Goal: Information Seeking & Learning: Learn about a topic

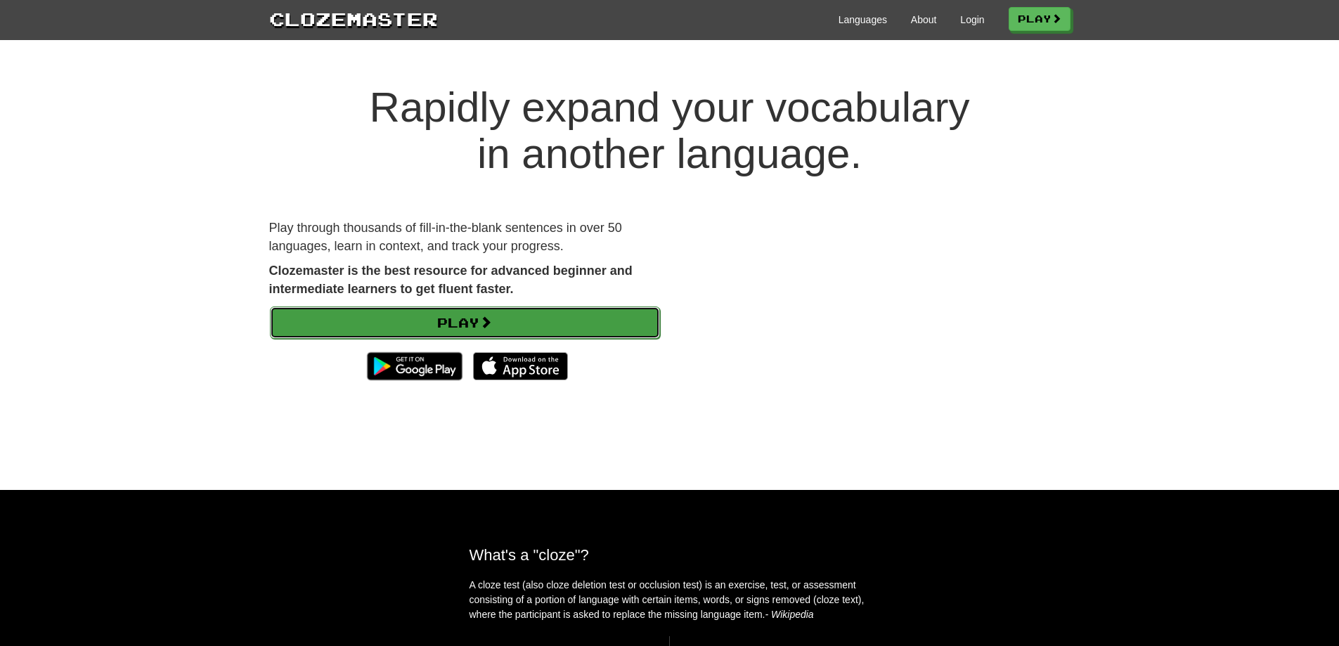
click at [587, 320] on link "Play" at bounding box center [465, 322] width 390 height 32
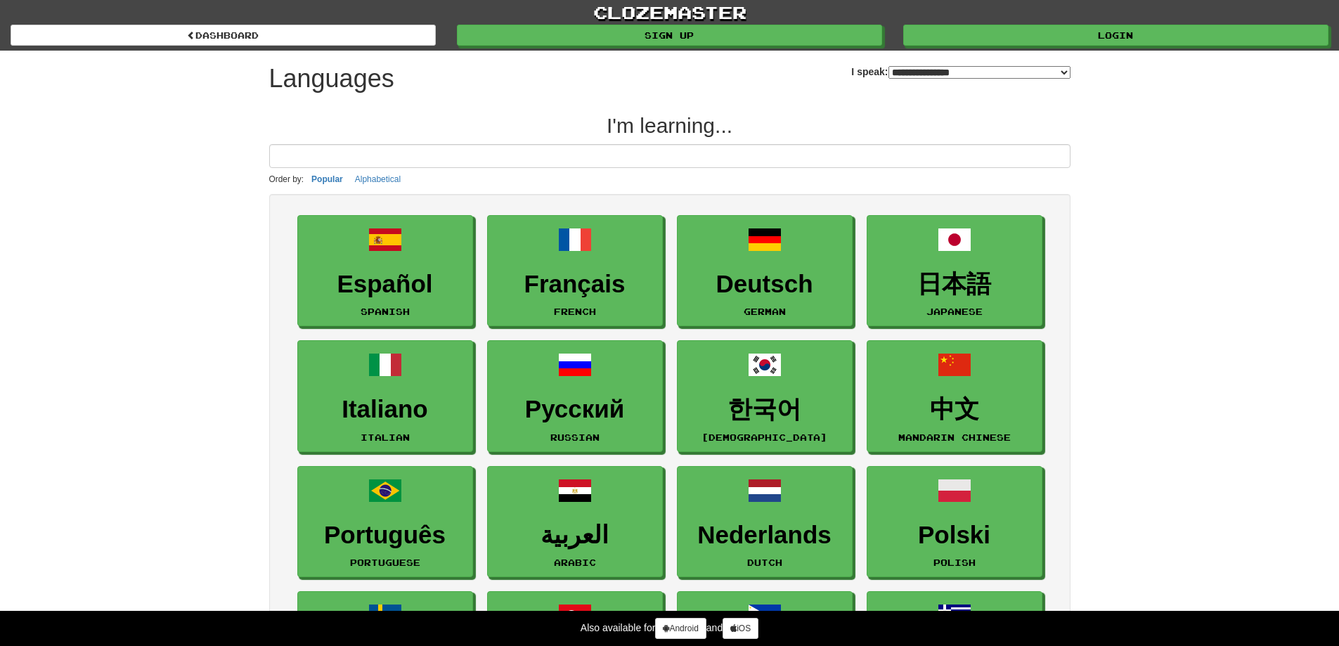
select select "*******"
click at [563, 160] on input at bounding box center [669, 156] width 801 height 24
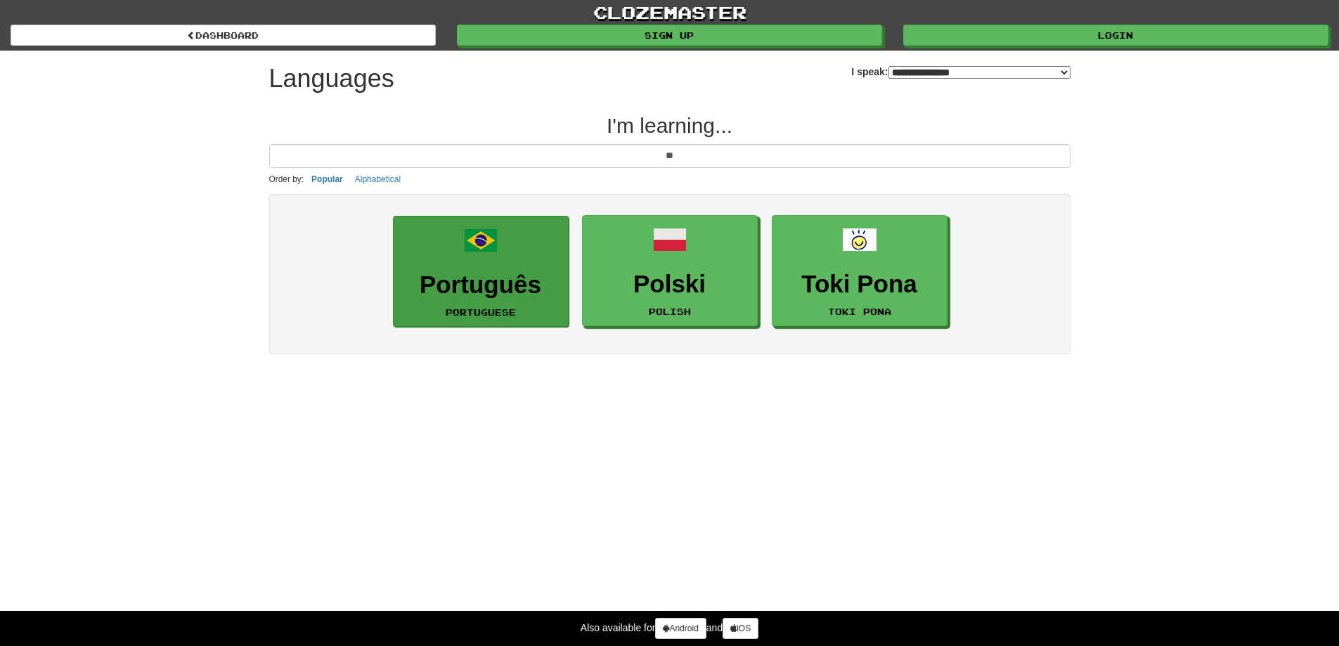
type input "**"
click at [500, 245] on link "Português Portuguese" at bounding box center [481, 272] width 176 height 112
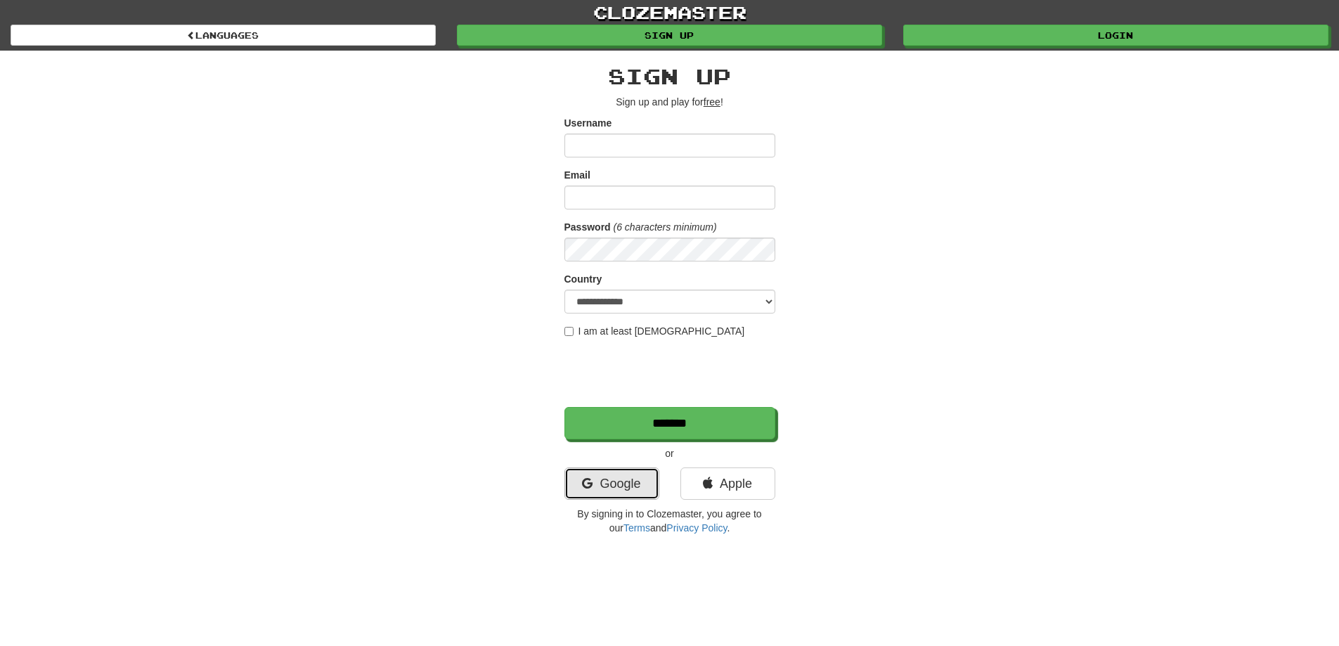
click at [608, 482] on link "Google" at bounding box center [611, 483] width 95 height 32
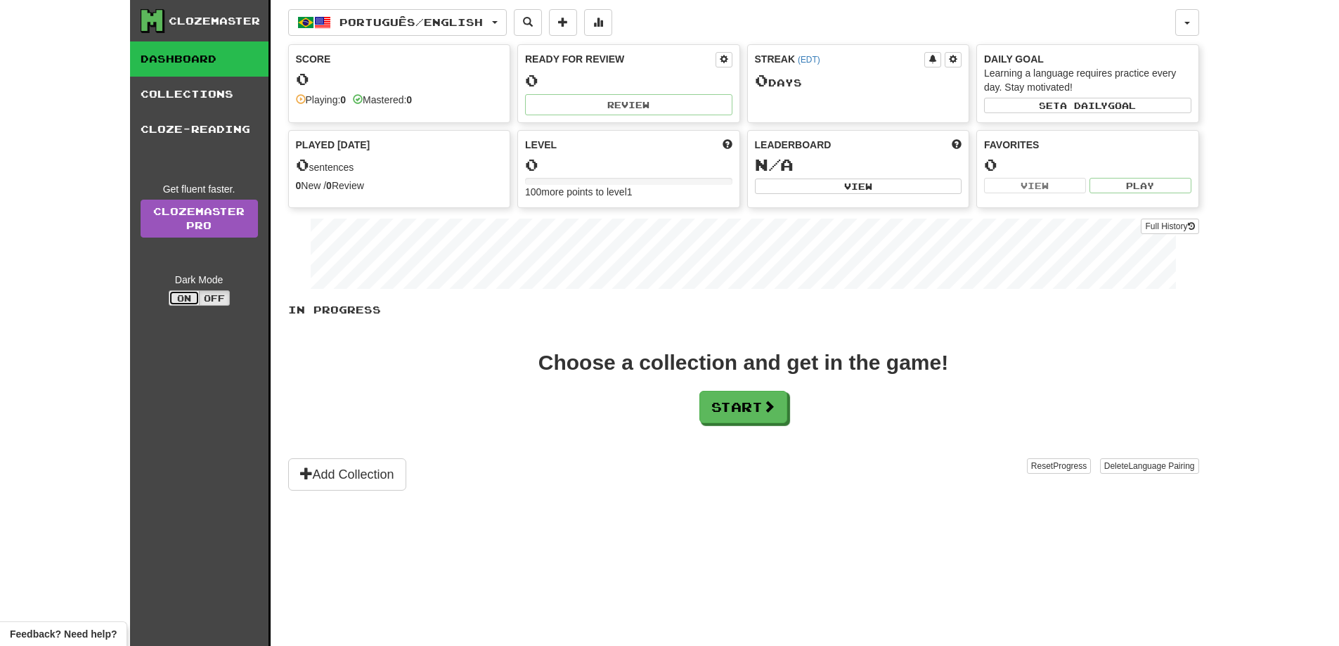
click at [190, 299] on button "On" at bounding box center [184, 297] width 31 height 15
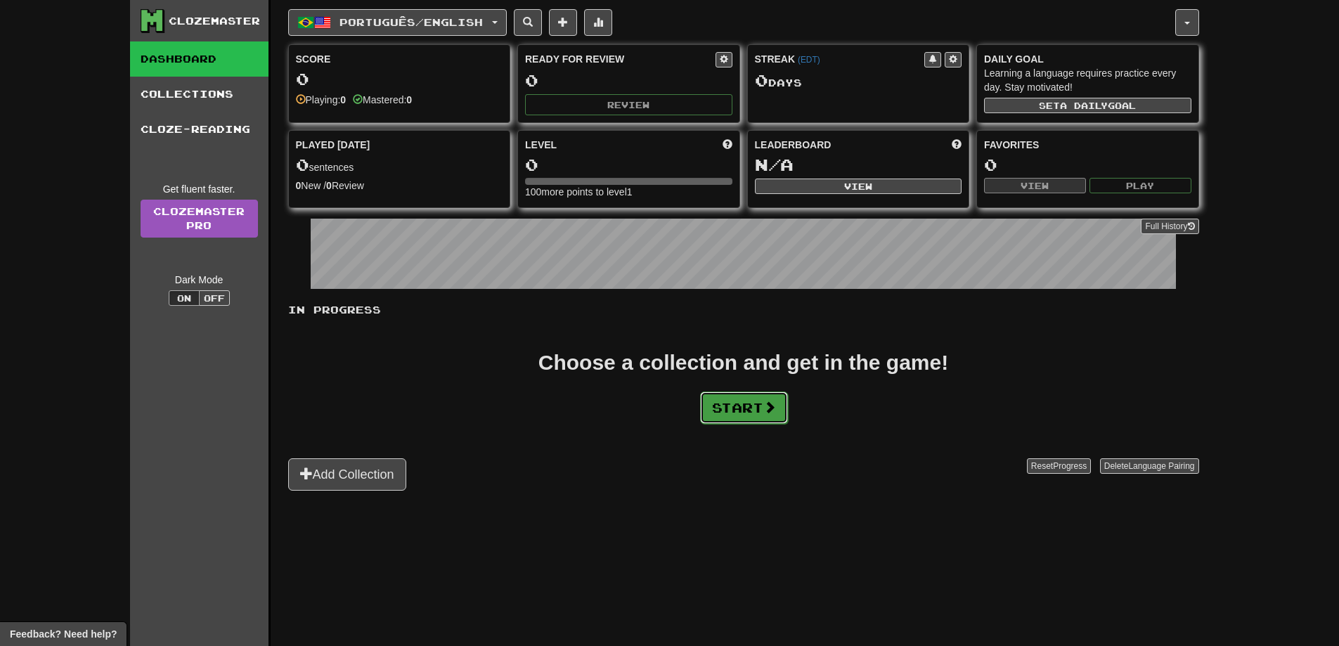
click at [756, 403] on button "Start" at bounding box center [744, 407] width 88 height 32
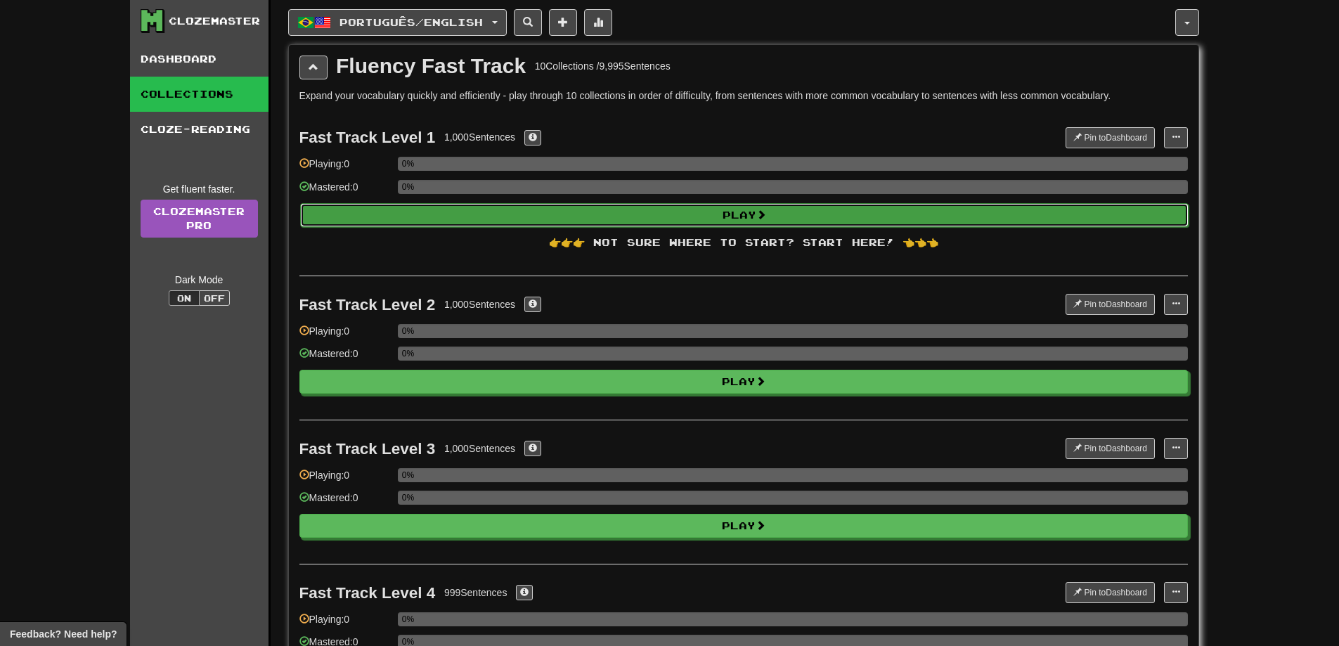
click at [740, 215] on button "Play" at bounding box center [744, 215] width 888 height 24
select select "**"
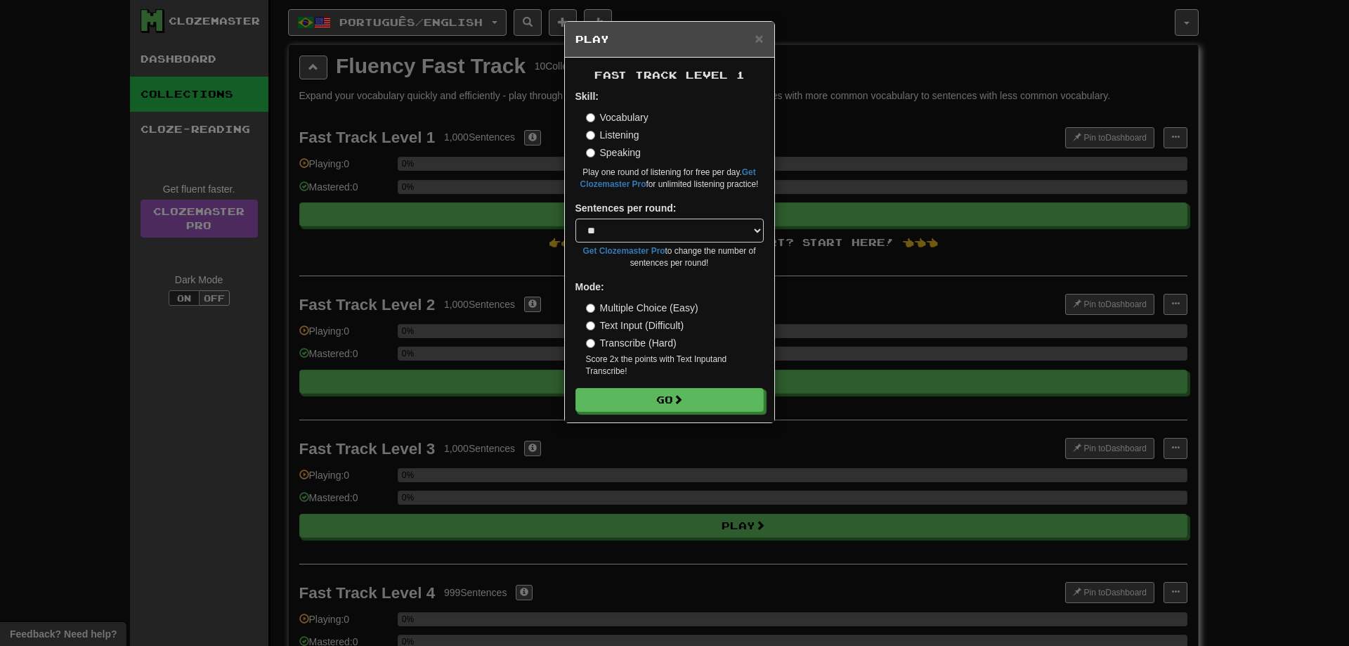
click at [590, 112] on label "Vocabulary" at bounding box center [617, 117] width 63 height 14
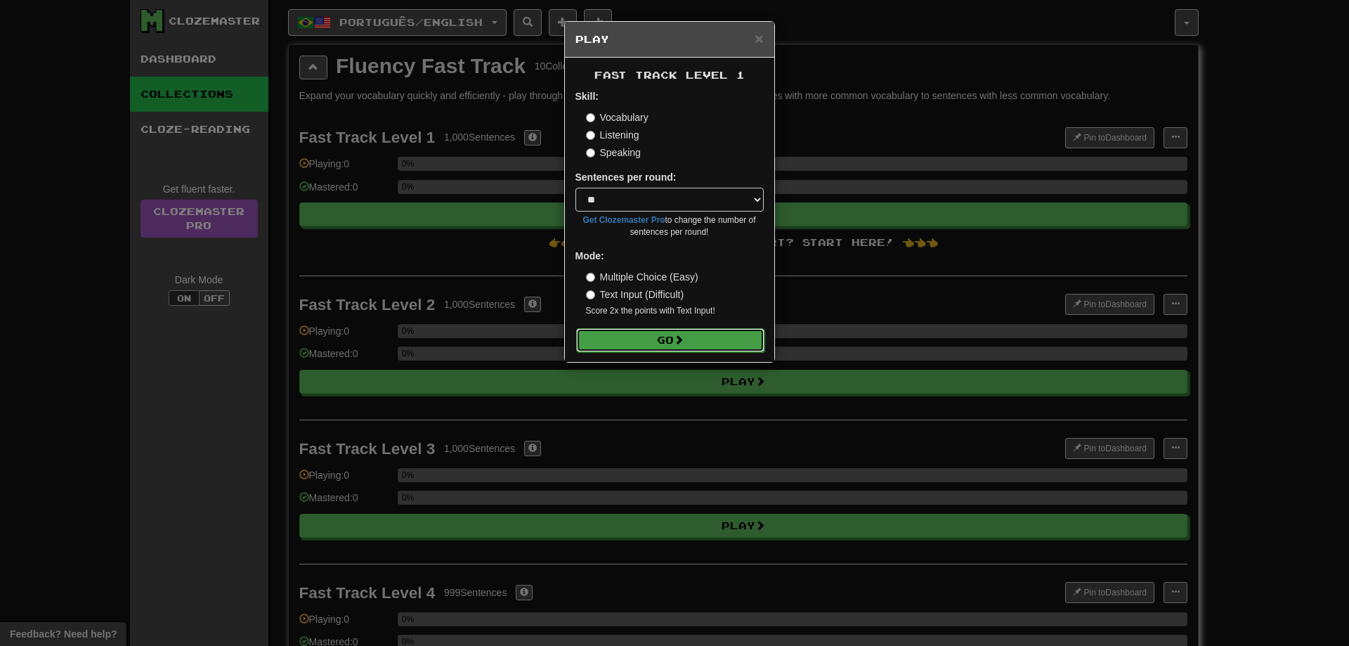
click at [674, 340] on button "Go" at bounding box center [670, 340] width 188 height 24
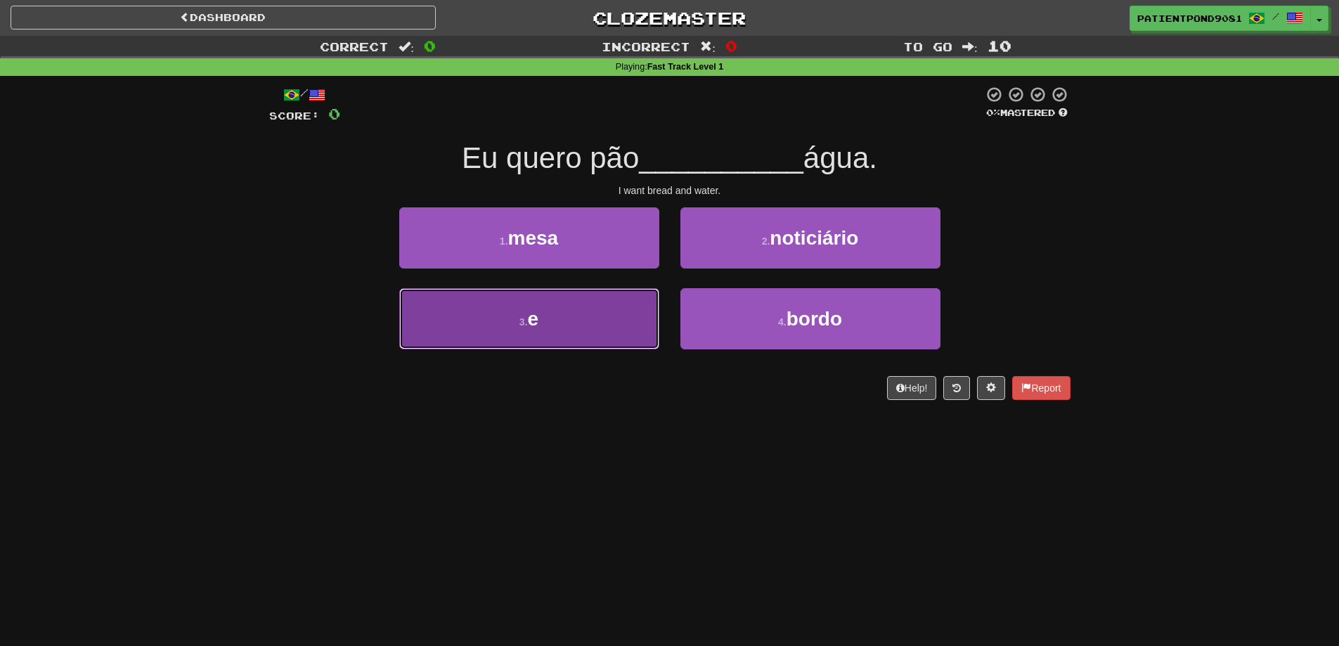
click at [604, 317] on button "3 . e" at bounding box center [529, 318] width 260 height 61
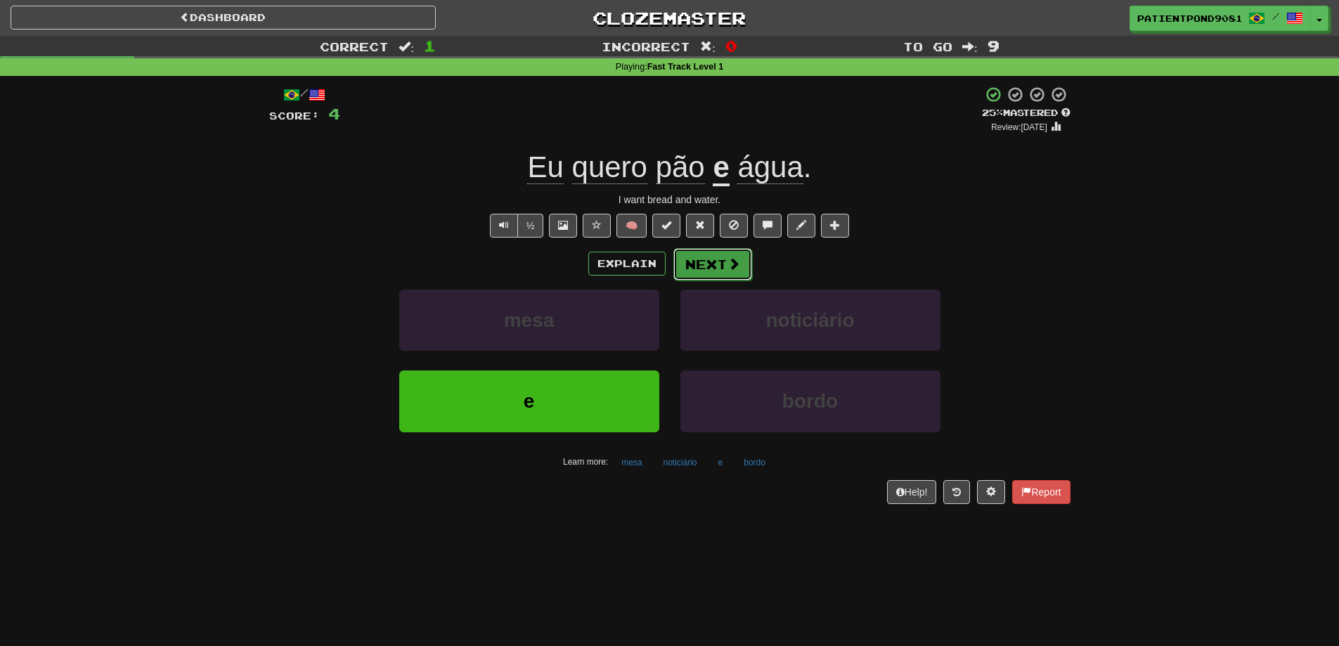
click at [740, 264] on button "Next" at bounding box center [712, 264] width 79 height 32
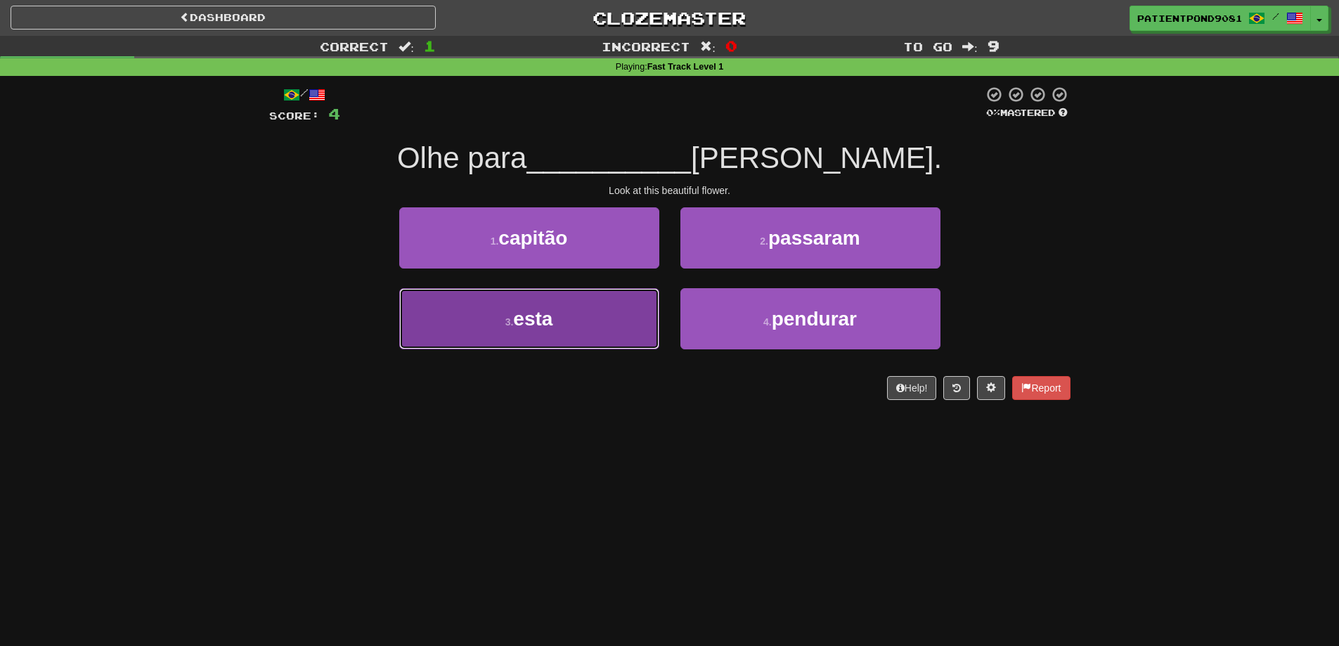
click at [587, 327] on button "3 . esta" at bounding box center [529, 318] width 260 height 61
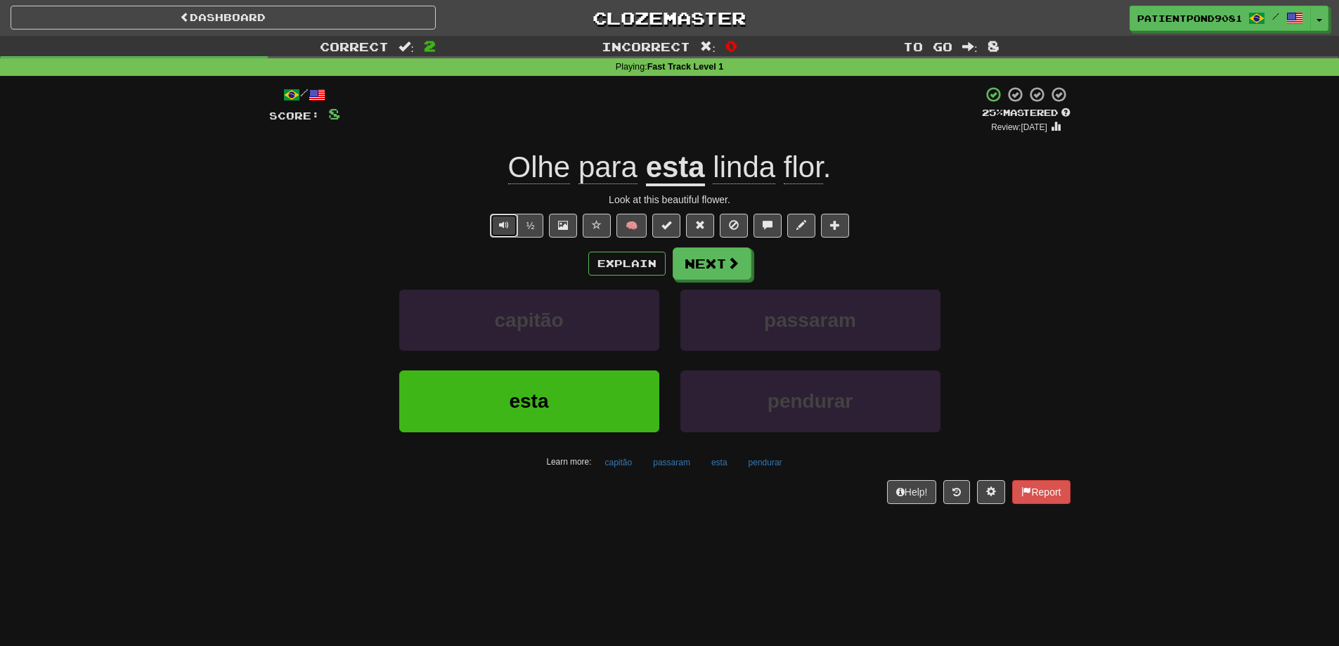
click at [506, 226] on span "Text-to-speech controls" at bounding box center [504, 225] width 10 height 10
click at [528, 220] on button "½" at bounding box center [530, 226] width 27 height 24
click at [723, 264] on button "Next" at bounding box center [712, 264] width 79 height 32
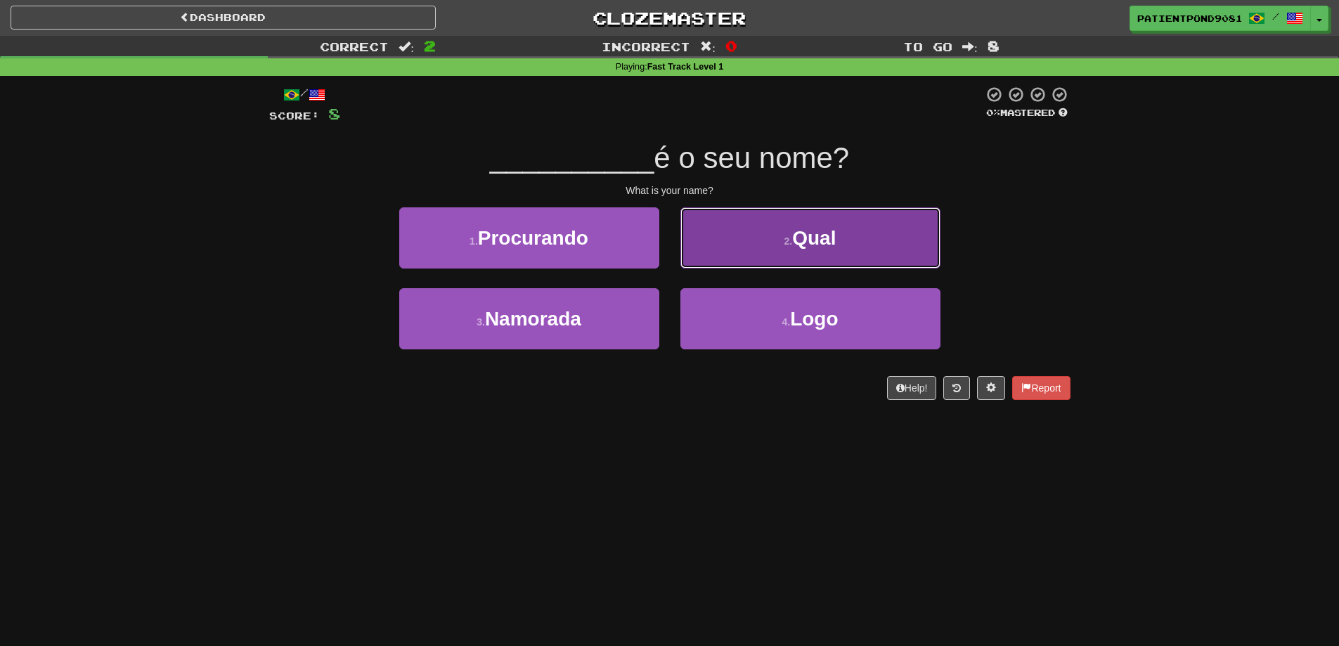
click at [838, 249] on button "2 . Qual" at bounding box center [810, 237] width 260 height 61
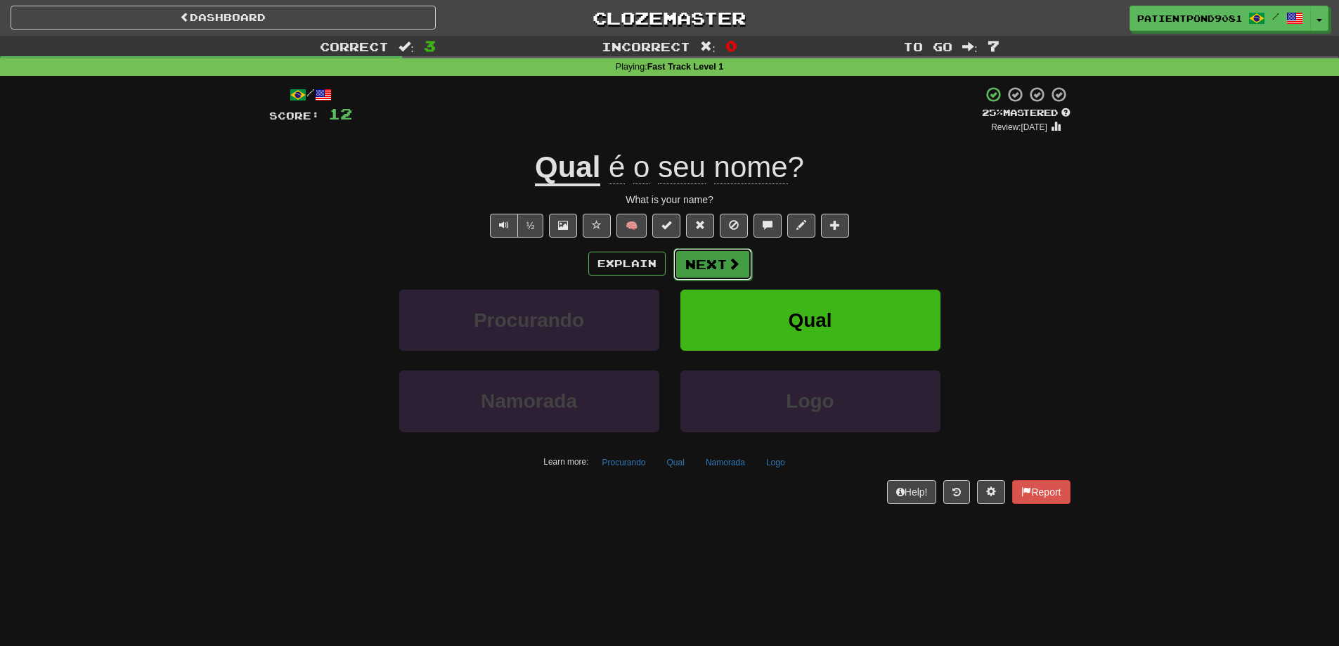
click at [715, 264] on button "Next" at bounding box center [712, 264] width 79 height 32
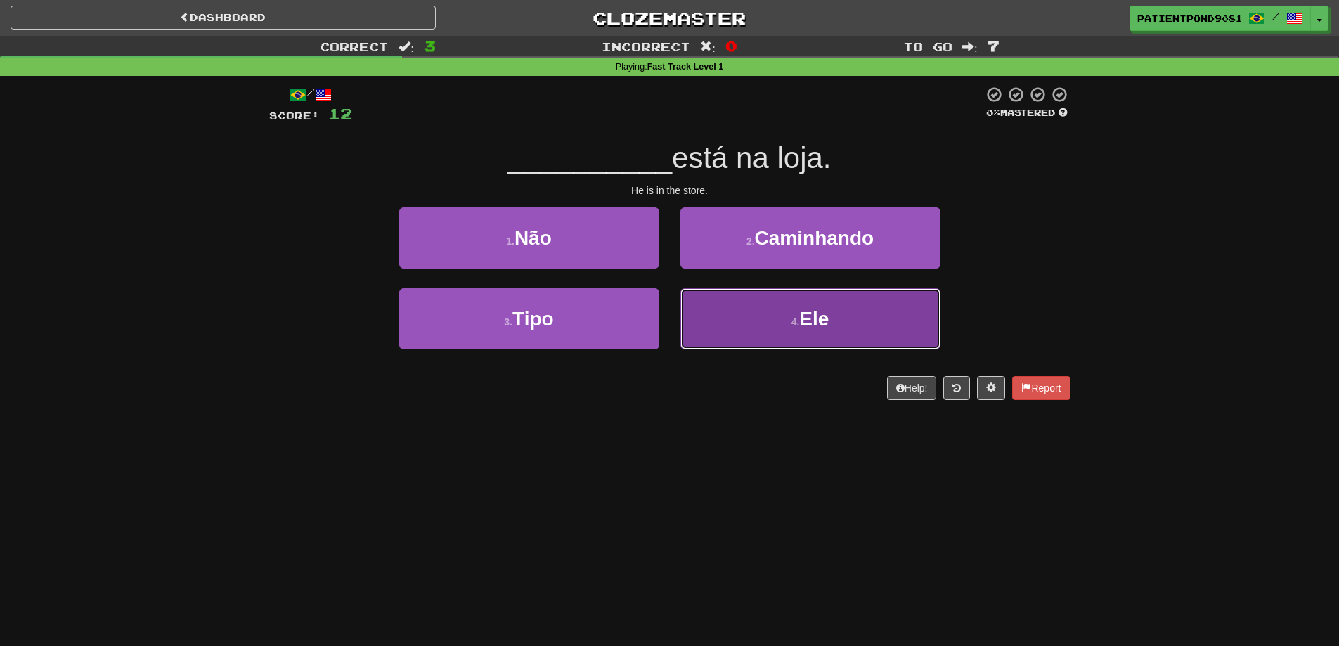
click at [757, 303] on button "4 . Ele" at bounding box center [810, 318] width 260 height 61
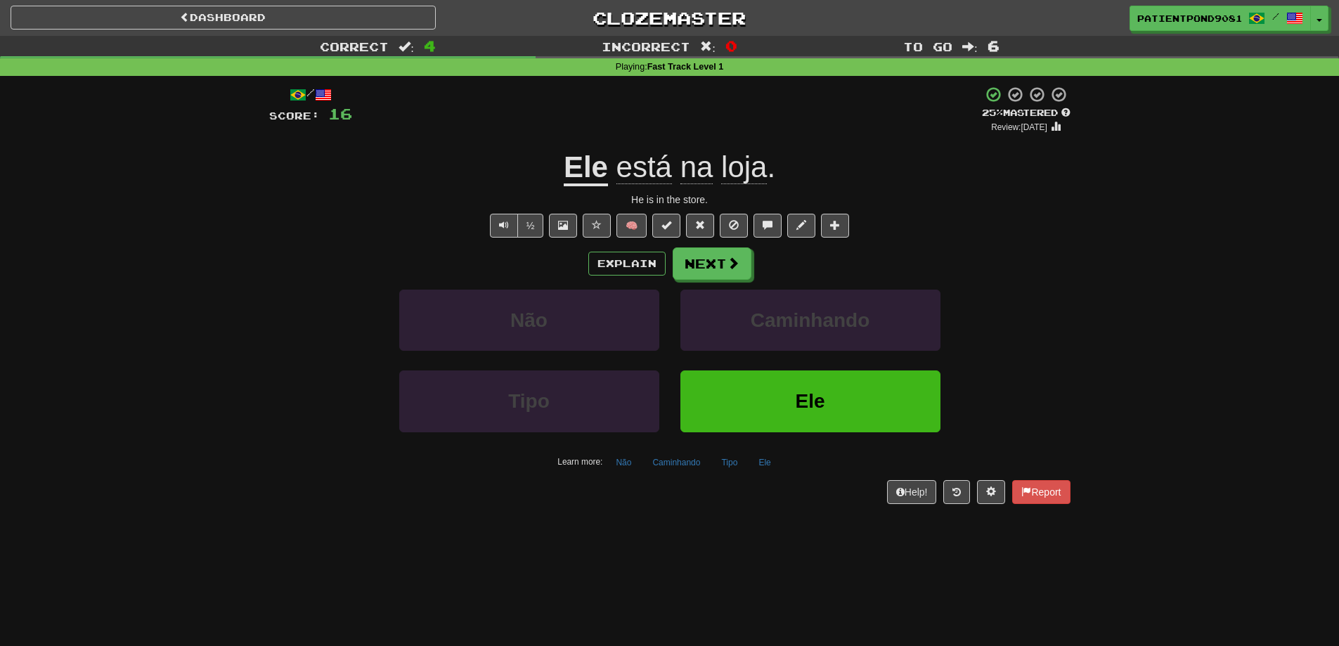
click at [92, 466] on div "Correct : 4 Incorrect : 0 To go : 6 Playing : Fast Track Level 1 / Score: 16 + …" at bounding box center [669, 280] width 1339 height 488
click at [47, 318] on div "Correct : 4 Incorrect : 0 To go : 6 Playing : Fast Track Level 1 / Score: 16 + …" at bounding box center [669, 280] width 1339 height 488
drag, startPoint x: 554, startPoint y: 171, endPoint x: 761, endPoint y: 162, distance: 207.5
click at [761, 162] on div "Ele está na loja ." at bounding box center [669, 167] width 801 height 39
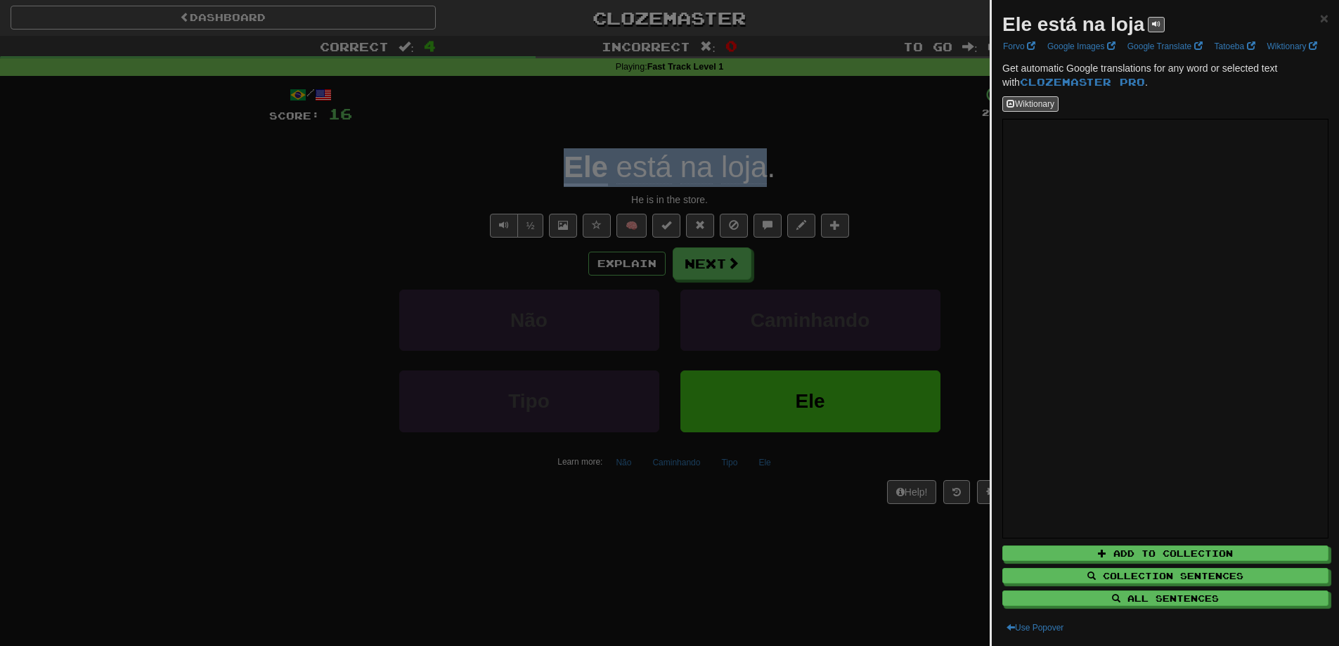
copy div "Ele está na loja"
click at [263, 219] on div at bounding box center [669, 323] width 1339 height 646
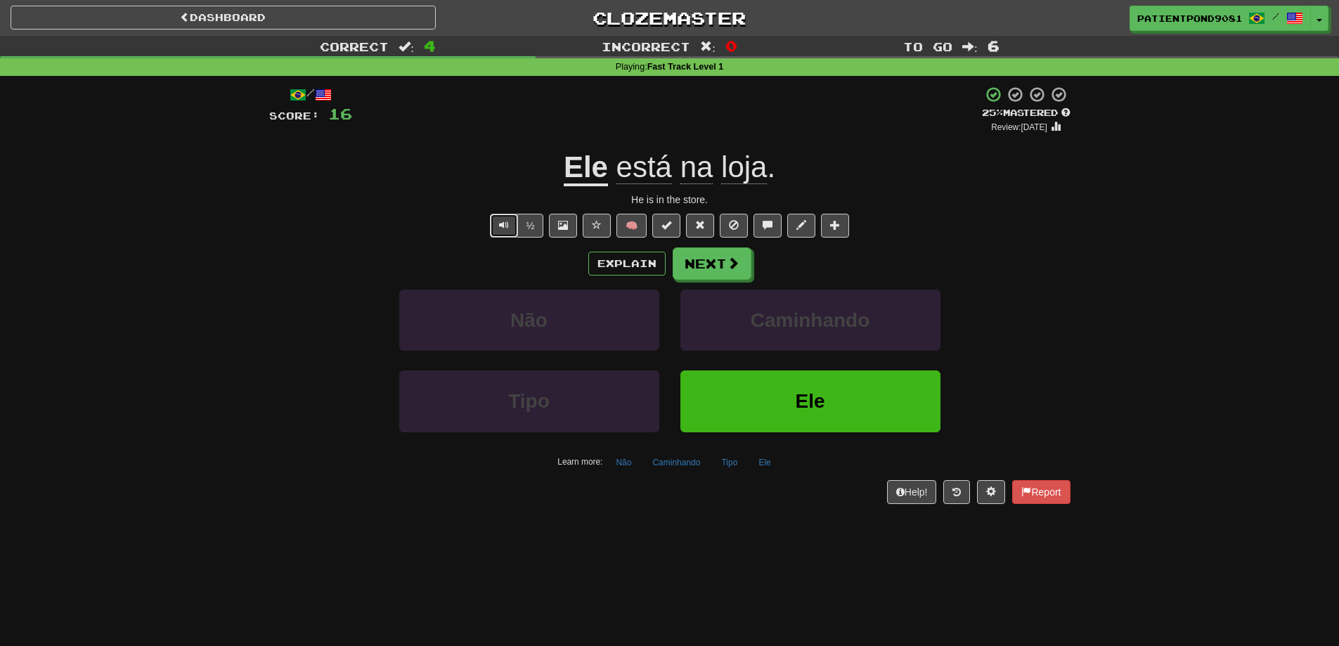
click at [490, 221] on button "Text-to-speech controls" at bounding box center [504, 226] width 28 height 24
click at [490, 222] on button "Text-to-speech controls" at bounding box center [504, 226] width 28 height 24
click at [528, 226] on button "½" at bounding box center [530, 226] width 27 height 24
click at [701, 261] on button "Next" at bounding box center [712, 264] width 79 height 32
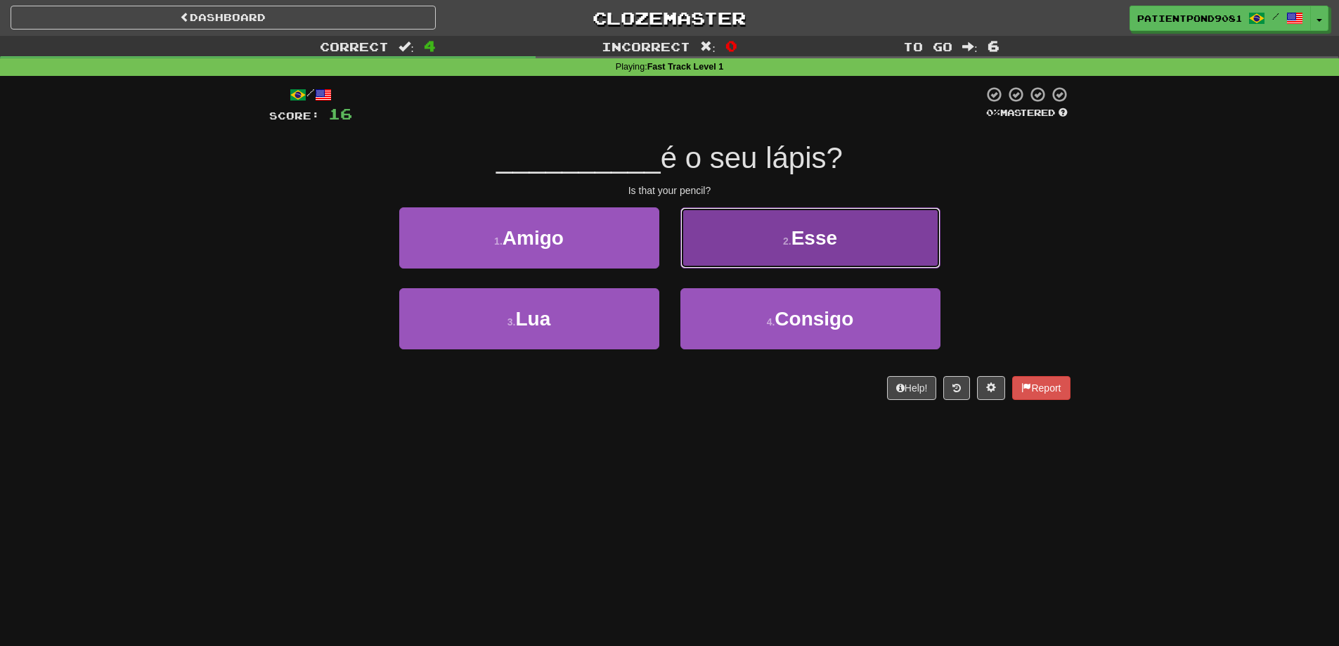
click at [867, 233] on button "2 . Esse" at bounding box center [810, 237] width 260 height 61
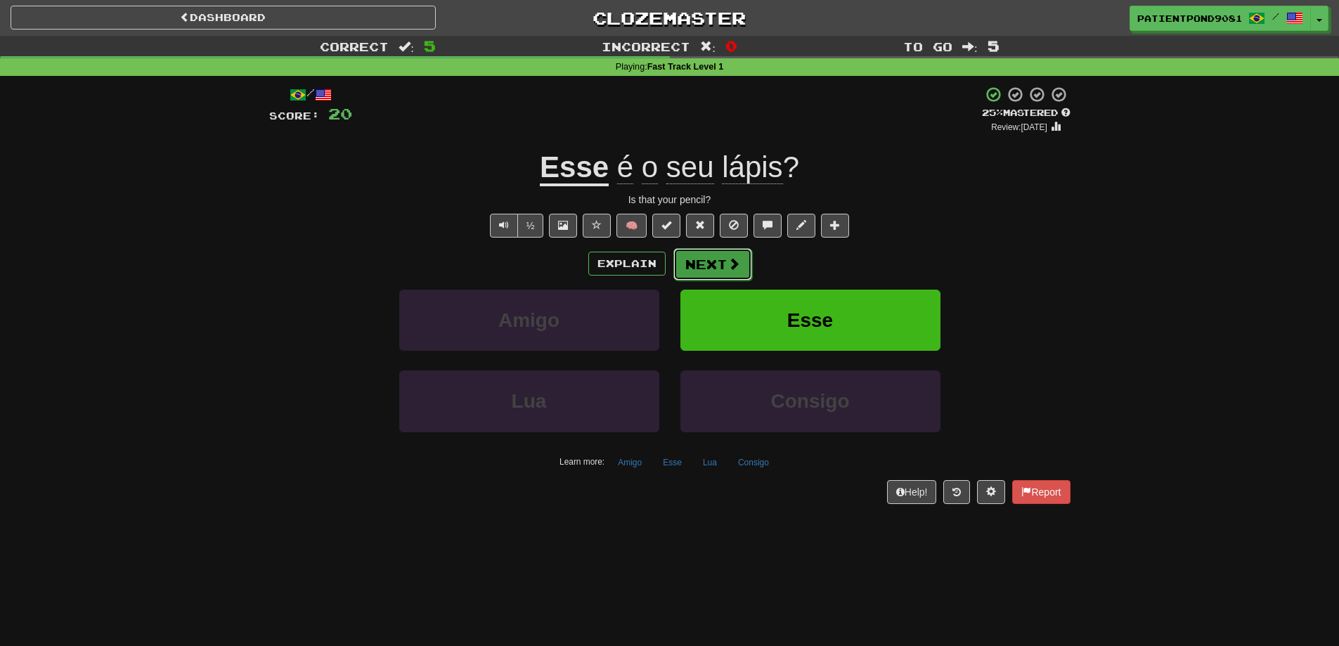
click at [716, 258] on button "Next" at bounding box center [712, 264] width 79 height 32
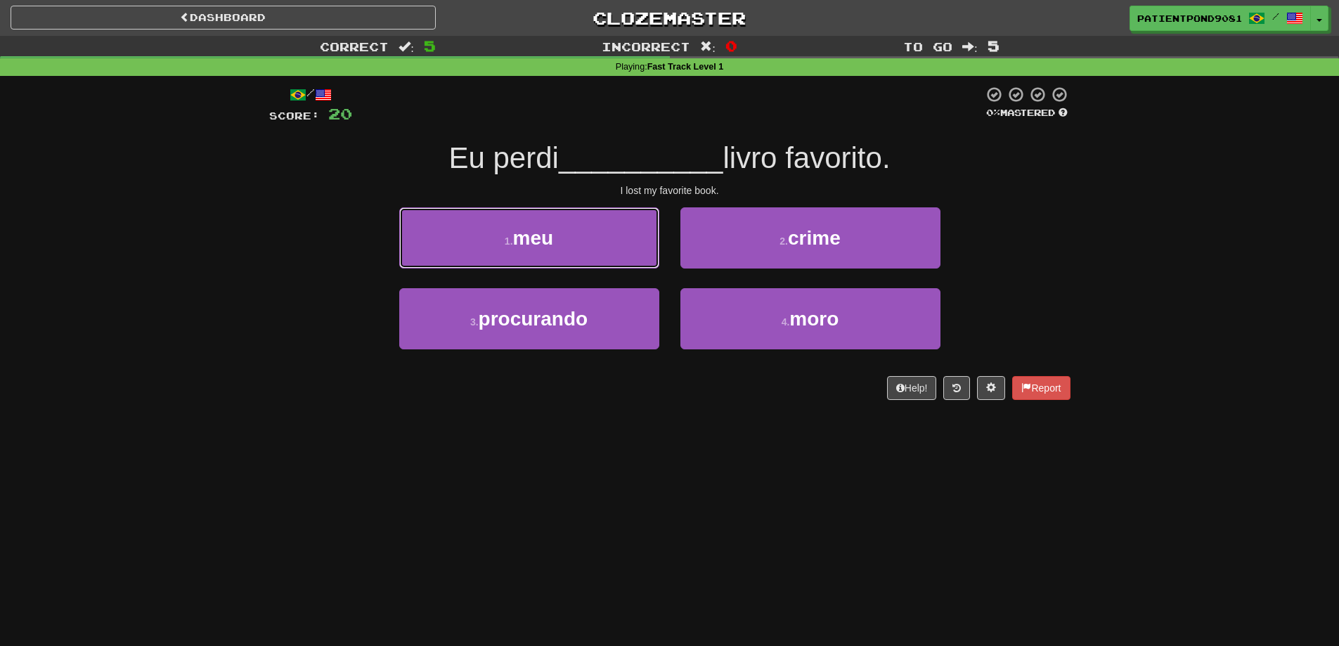
click at [616, 245] on button "1 . meu" at bounding box center [529, 237] width 260 height 61
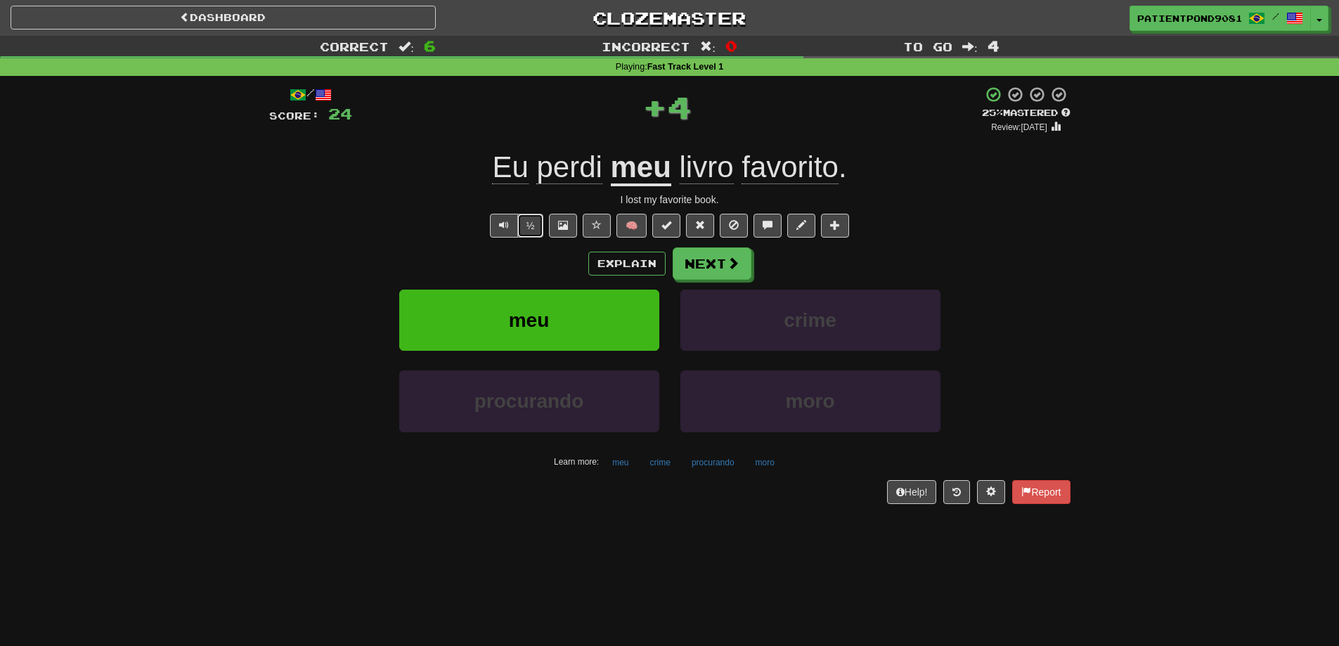
click at [526, 228] on button "½" at bounding box center [530, 226] width 27 height 24
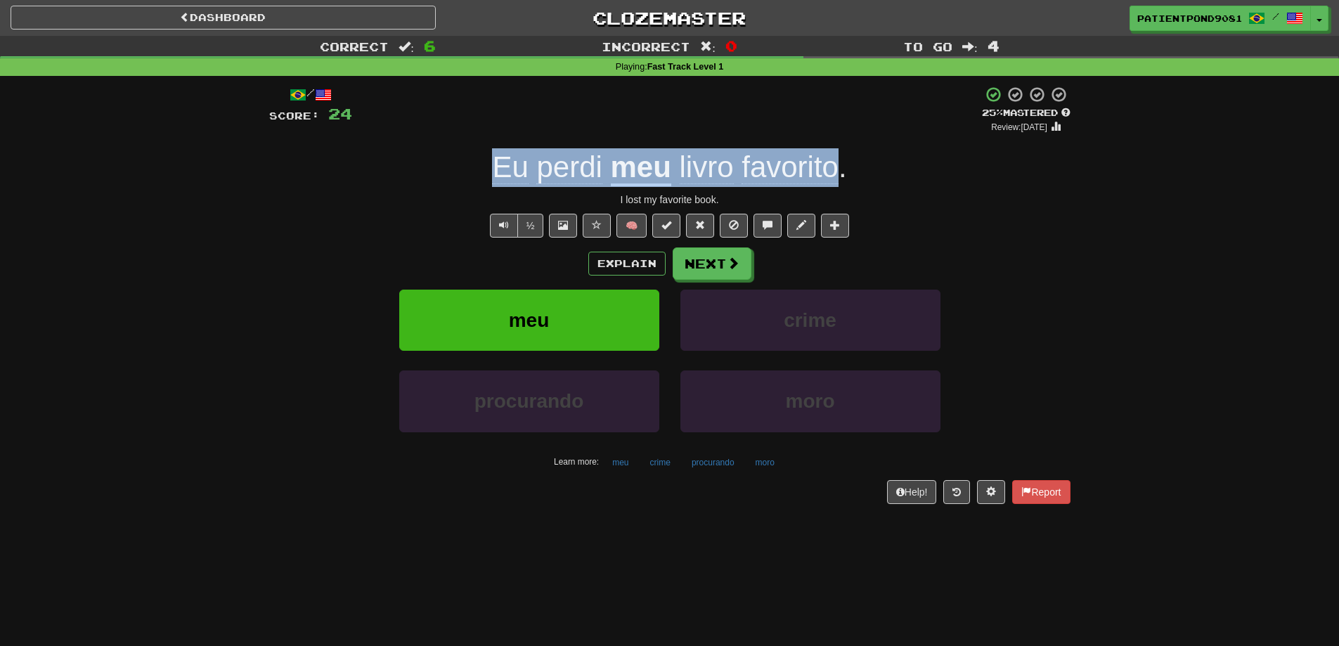
drag, startPoint x: 496, startPoint y: 169, endPoint x: 831, endPoint y: 162, distance: 335.3
click at [831, 162] on div "Eu perdi meu livro favorito ." at bounding box center [669, 167] width 801 height 39
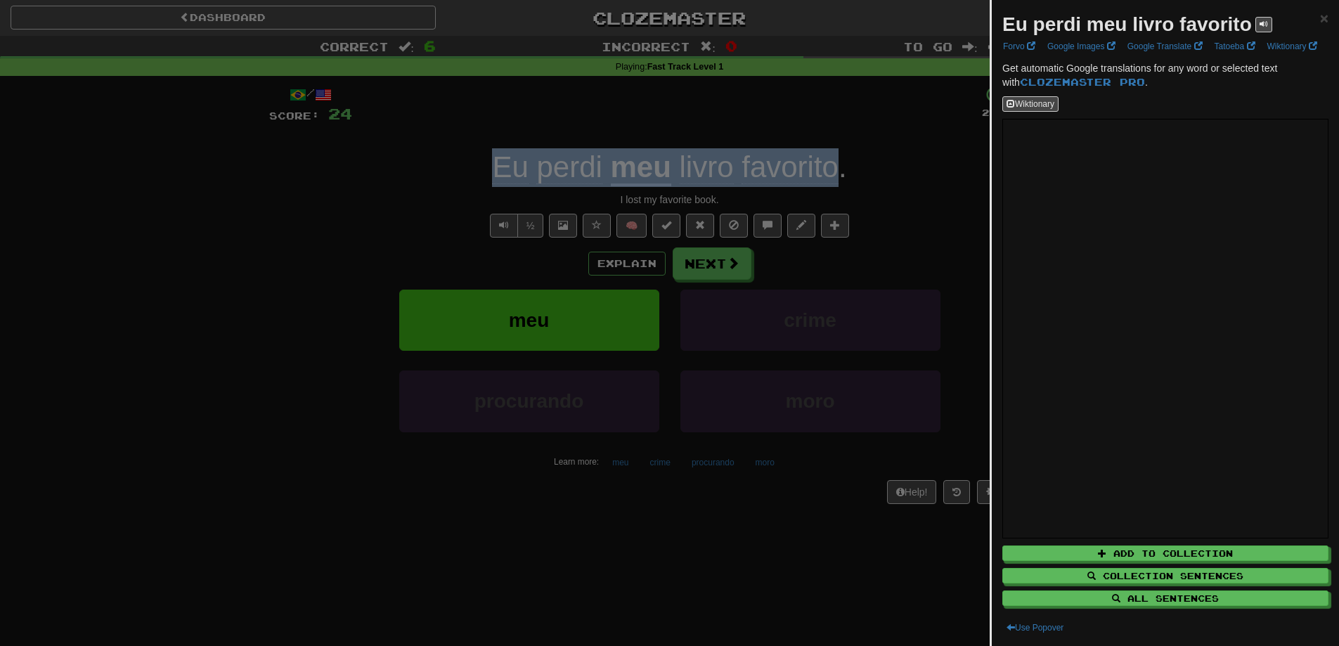
copy div "Eu perdi meu livro favorito"
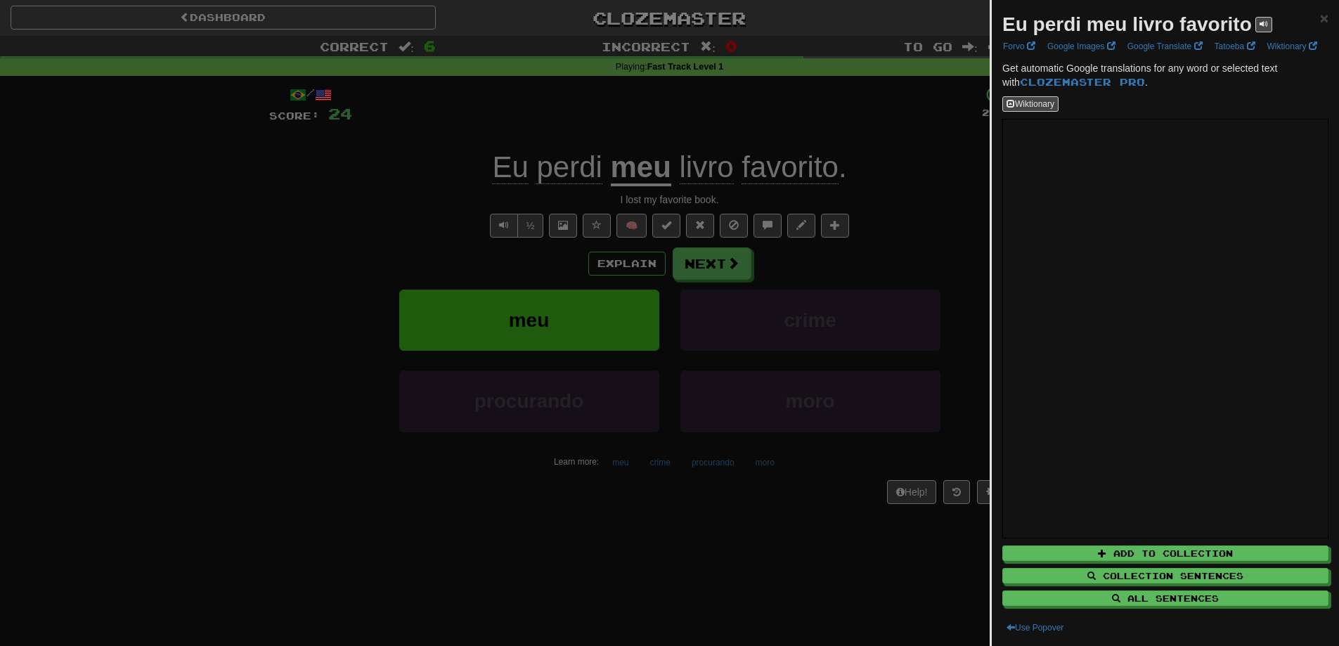
click at [315, 200] on div at bounding box center [669, 323] width 1339 height 646
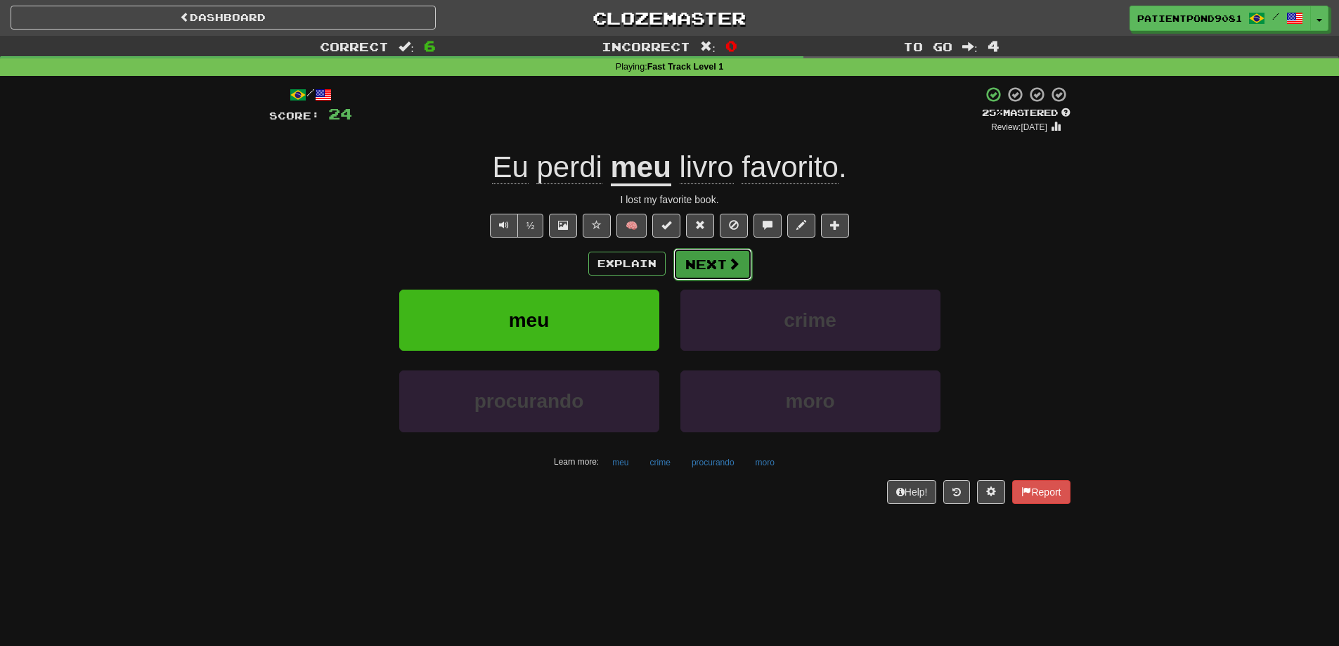
click at [694, 264] on button "Next" at bounding box center [712, 264] width 79 height 32
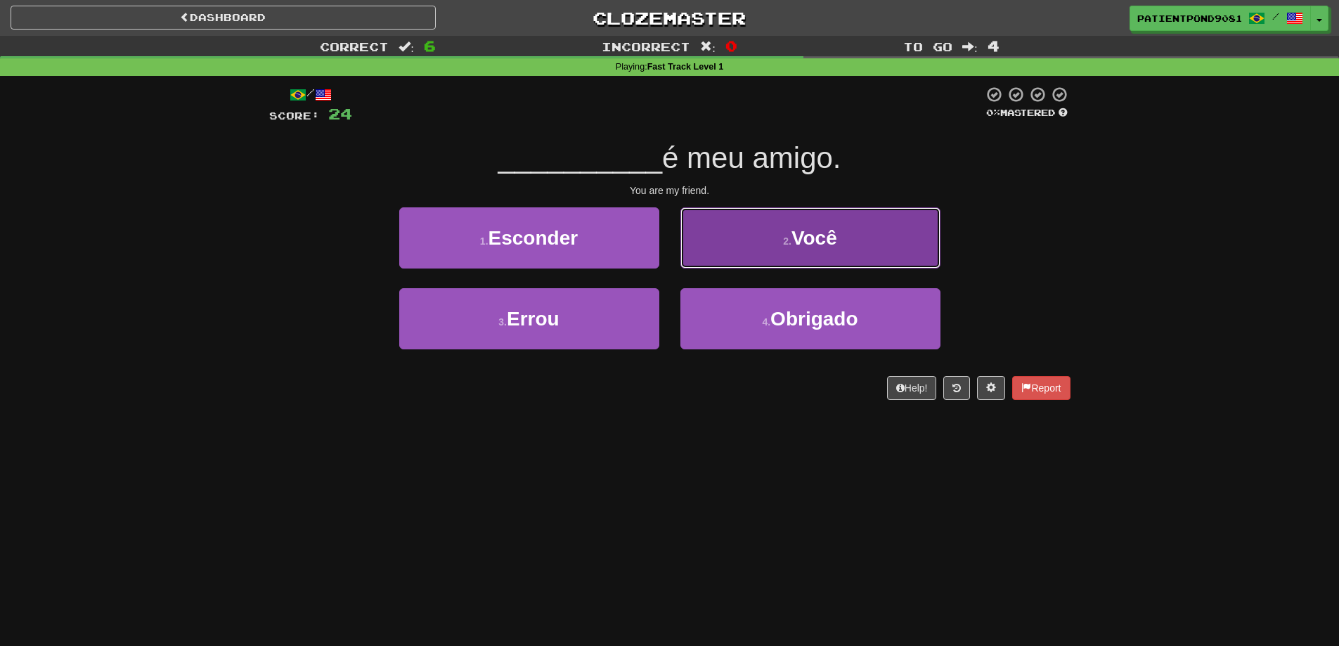
click at [857, 238] on button "2 . Você" at bounding box center [810, 237] width 260 height 61
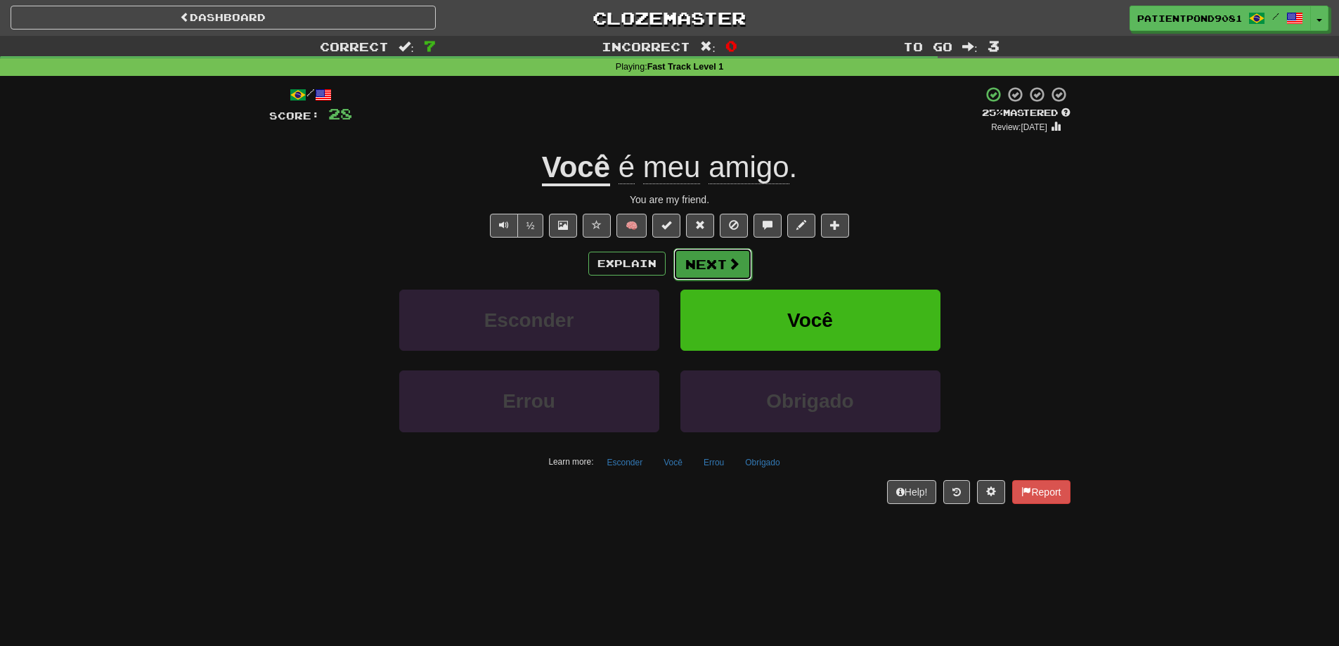
click at [724, 263] on button "Next" at bounding box center [712, 264] width 79 height 32
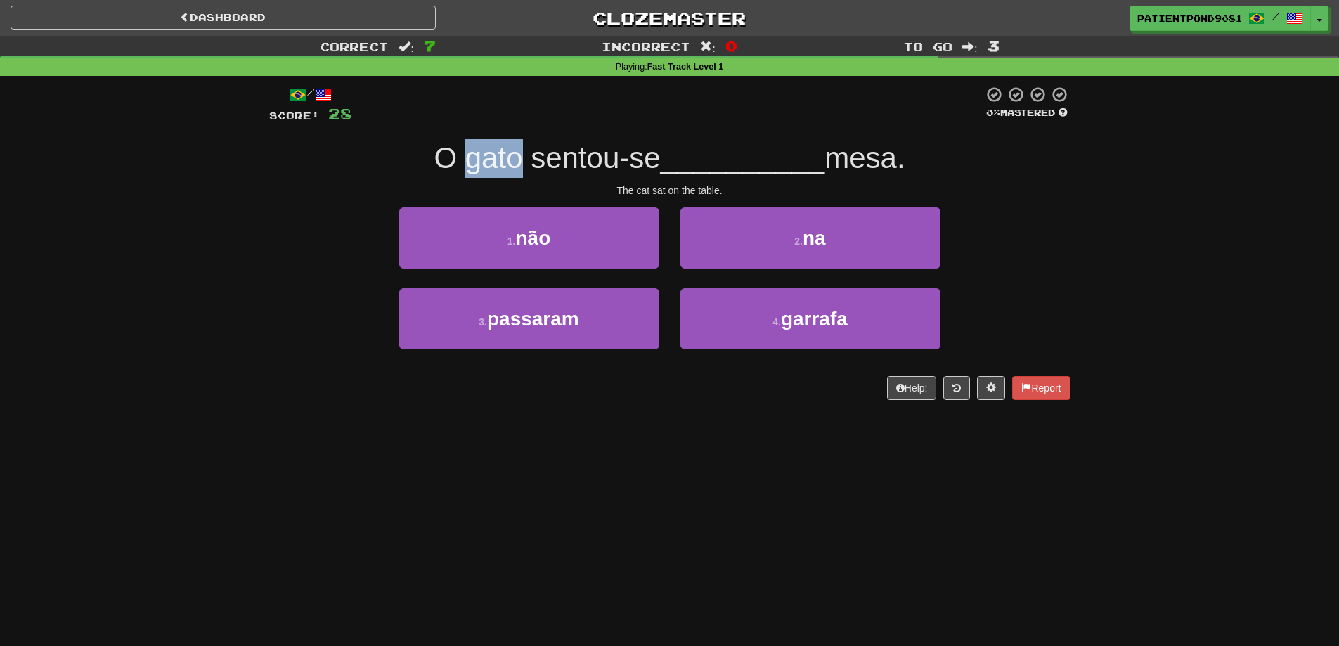
drag, startPoint x: 514, startPoint y: 166, endPoint x: 461, endPoint y: 171, distance: 53.7
click at [461, 171] on span "O gato sentou-se" at bounding box center [547, 157] width 226 height 33
click at [476, 131] on div "/ Score: 28 0 % Mastered O gato sentou-se __________ mesa. The cat sat on the t…" at bounding box center [669, 243] width 801 height 314
drag, startPoint x: 429, startPoint y: 157, endPoint x: 504, endPoint y: 158, distance: 74.5
click at [504, 158] on span "O gato sentou-se" at bounding box center [547, 157] width 226 height 33
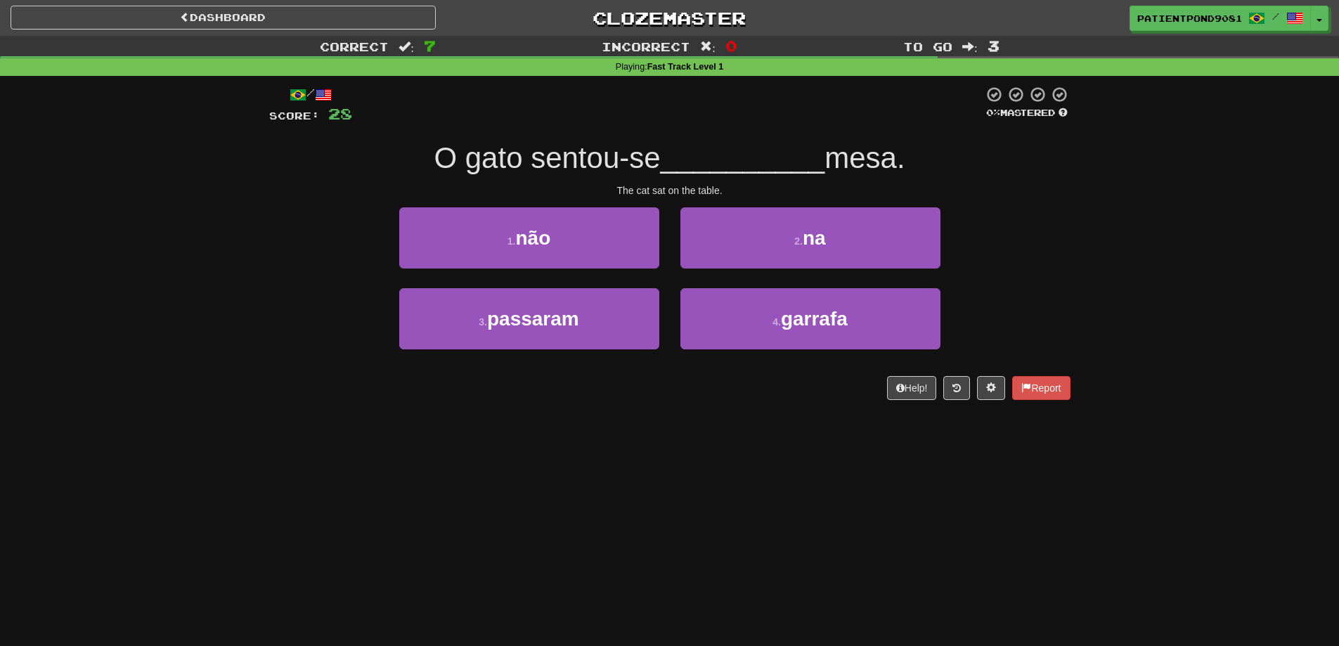
click at [544, 157] on span "O gato sentou-se" at bounding box center [547, 157] width 226 height 33
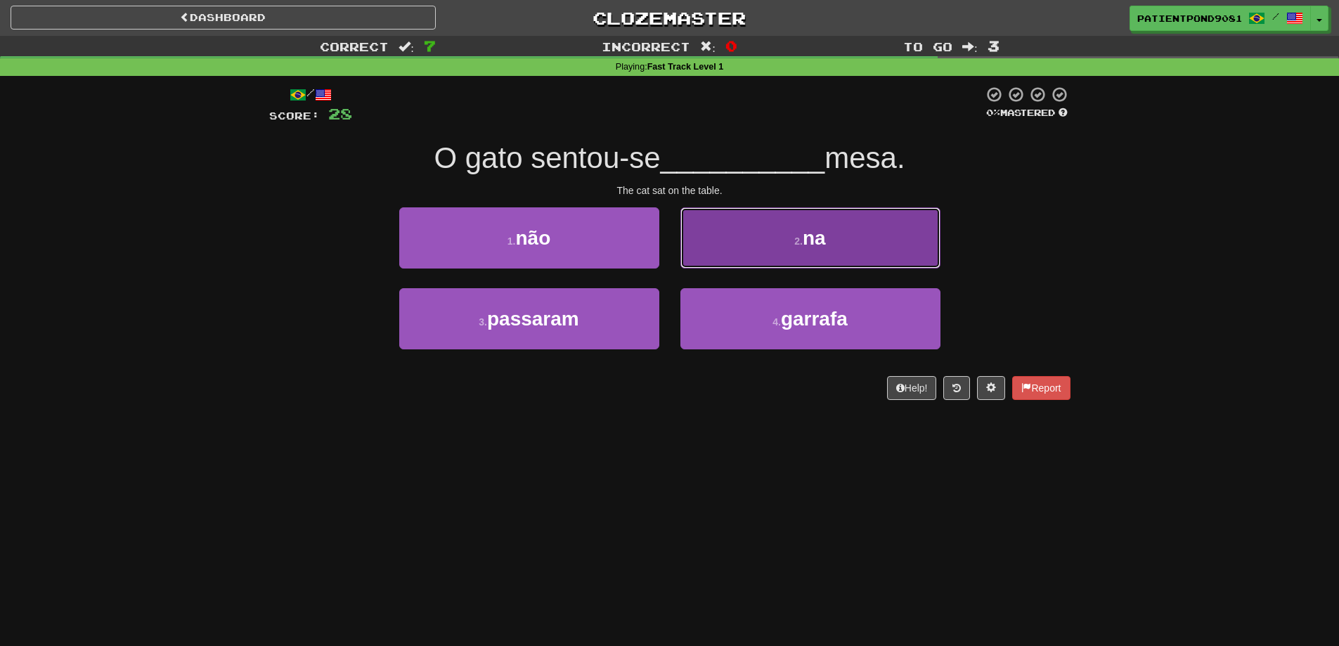
click at [827, 226] on button "2 . na" at bounding box center [810, 237] width 260 height 61
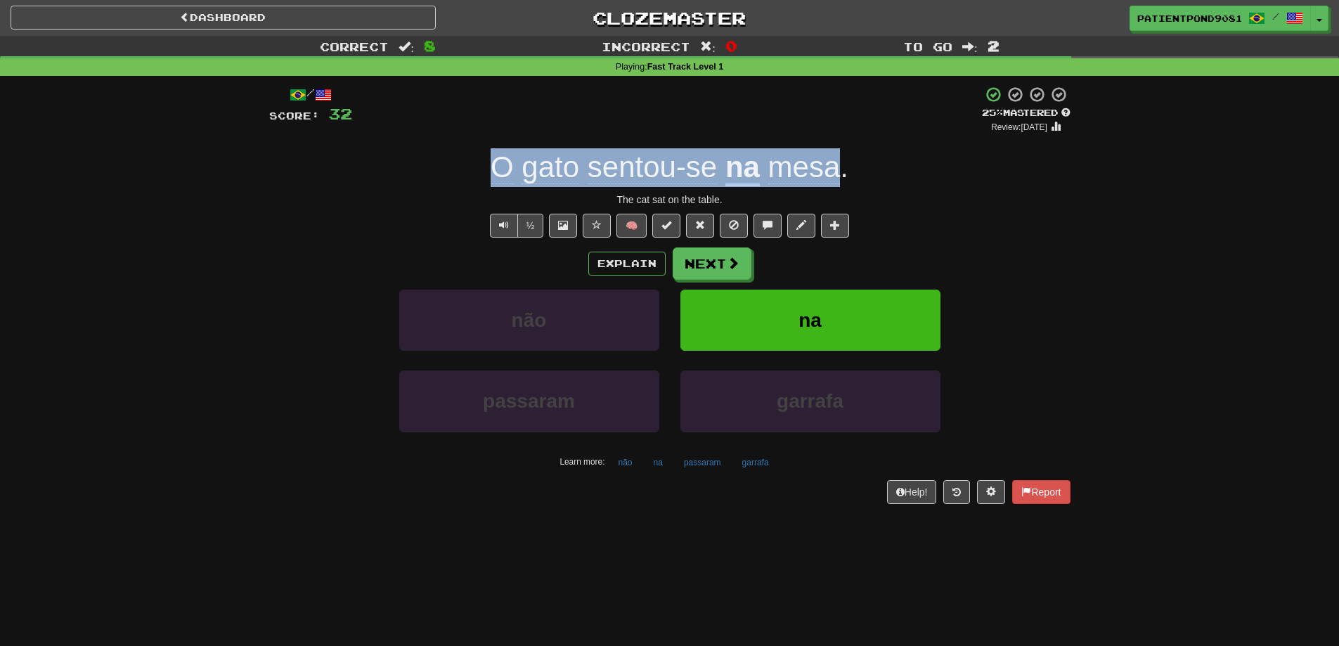
drag, startPoint x: 492, startPoint y: 173, endPoint x: 836, endPoint y: 171, distance: 344.3
click at [836, 171] on div "O gato sentou-se na mesa ." at bounding box center [669, 167] width 801 height 39
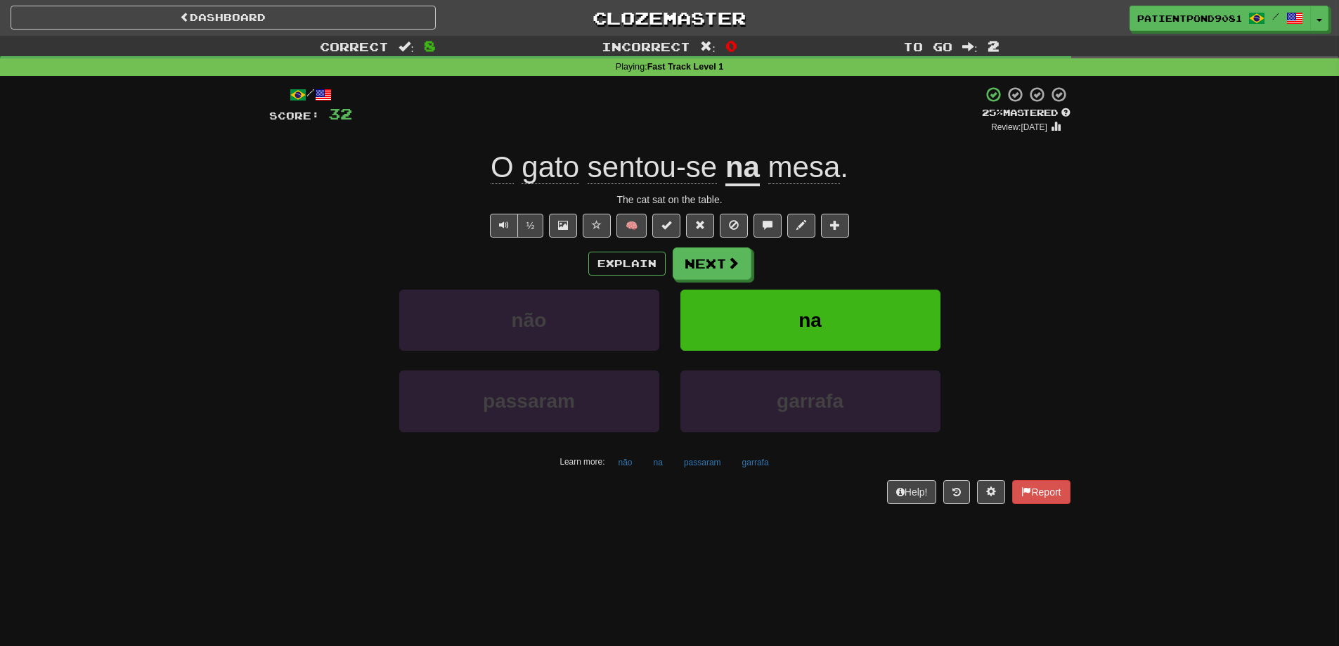
click at [776, 169] on div at bounding box center [669, 323] width 1339 height 646
click at [594, 166] on span "sentou-se" at bounding box center [651, 167] width 129 height 34
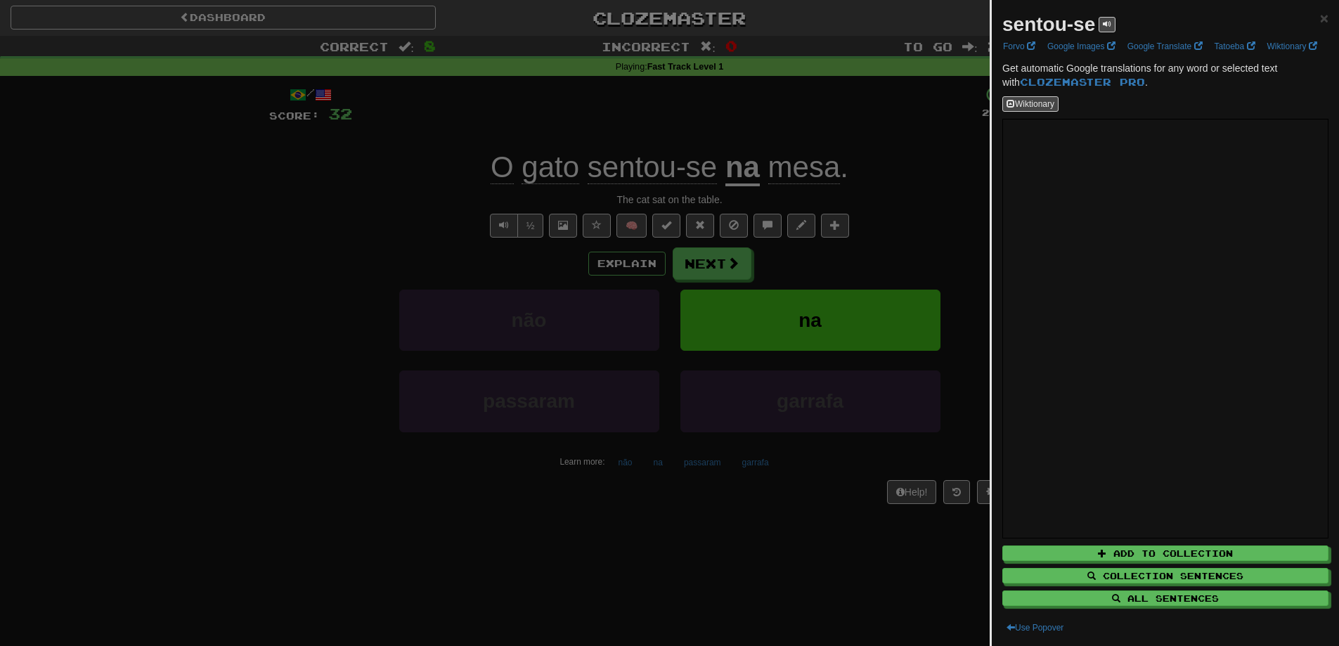
click at [590, 167] on div at bounding box center [669, 323] width 1339 height 646
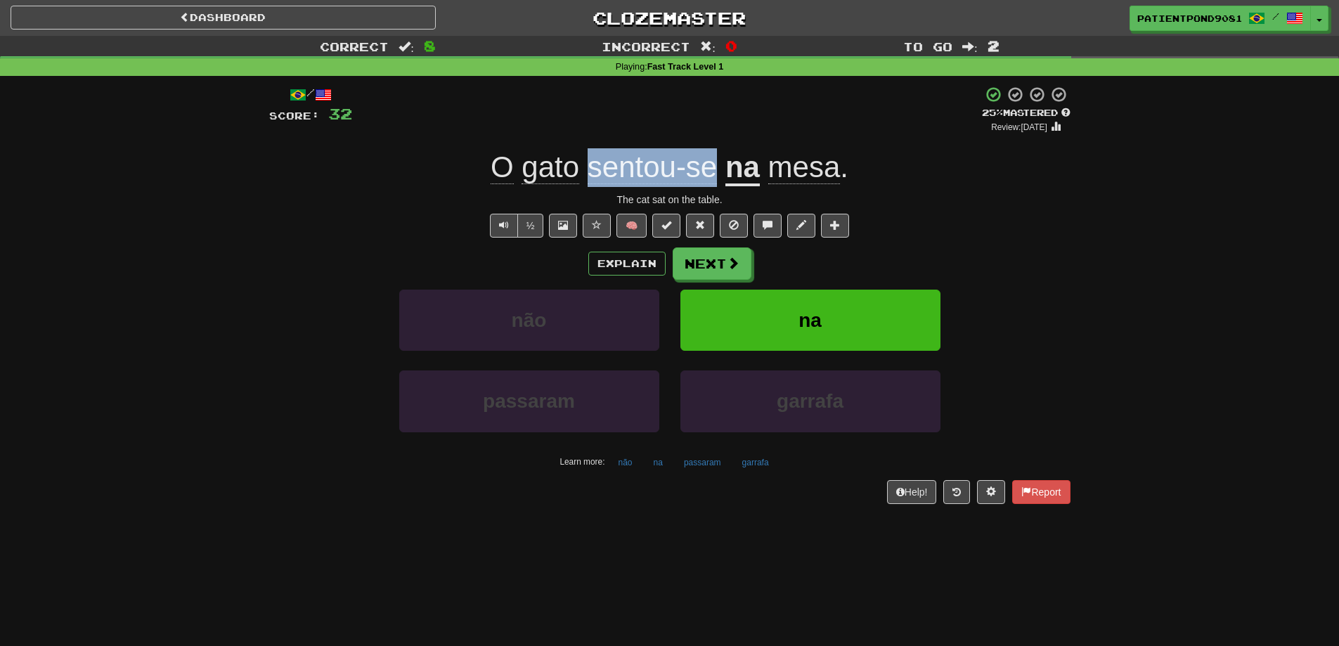
drag, startPoint x: 590, startPoint y: 167, endPoint x: 713, endPoint y: 175, distance: 123.9
click at [713, 175] on span "sentou-se" at bounding box center [651, 167] width 129 height 34
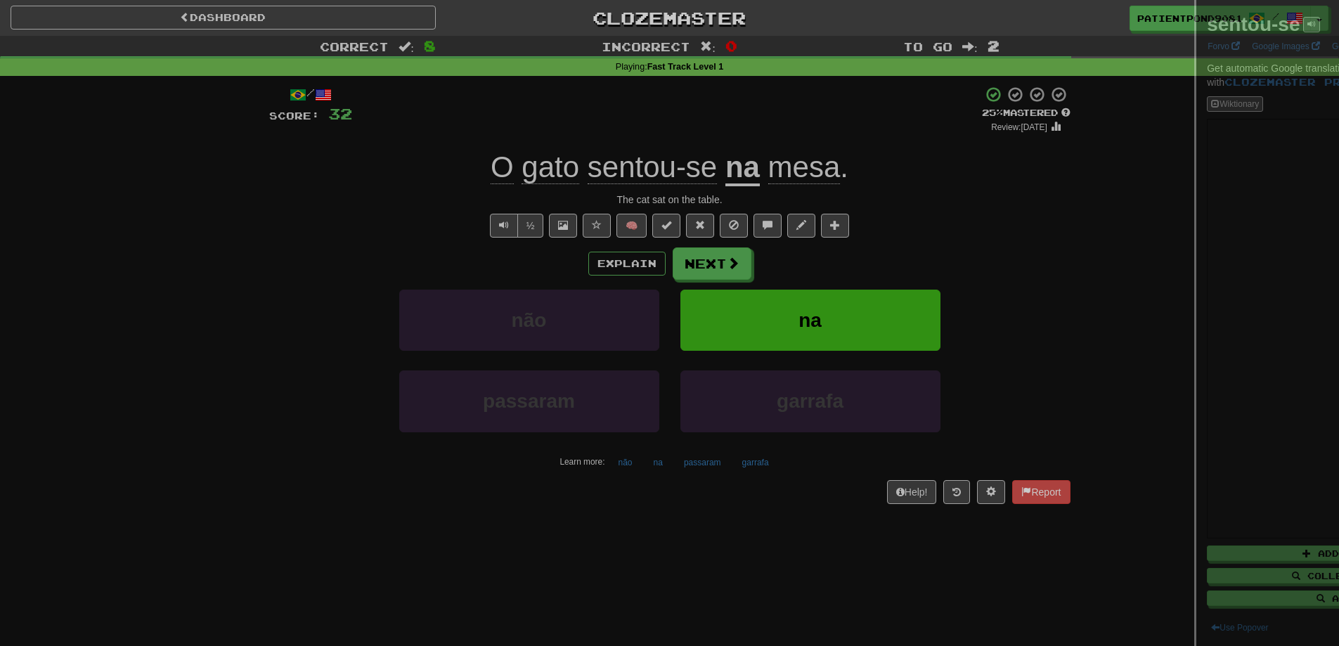
click at [472, 176] on div at bounding box center [669, 323] width 1339 height 646
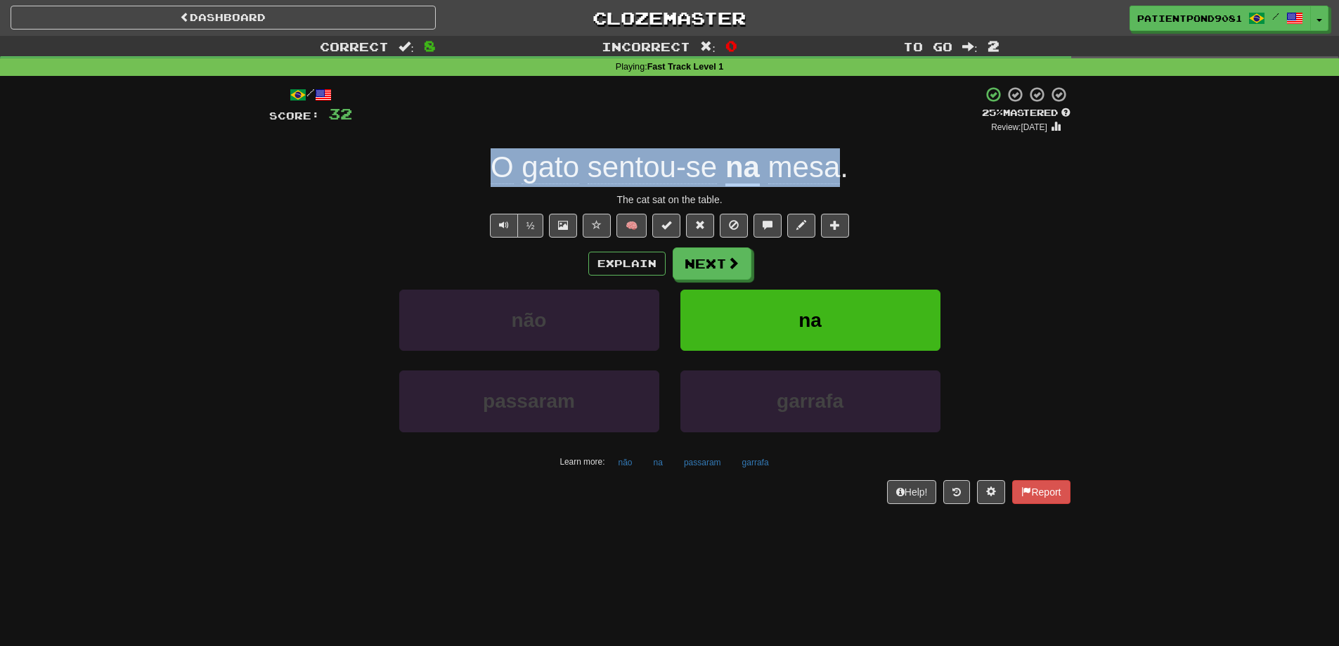
drag, startPoint x: 493, startPoint y: 171, endPoint x: 843, endPoint y: 171, distance: 349.9
click at [843, 171] on div "O gato sentou-se na mesa ." at bounding box center [669, 167] width 801 height 39
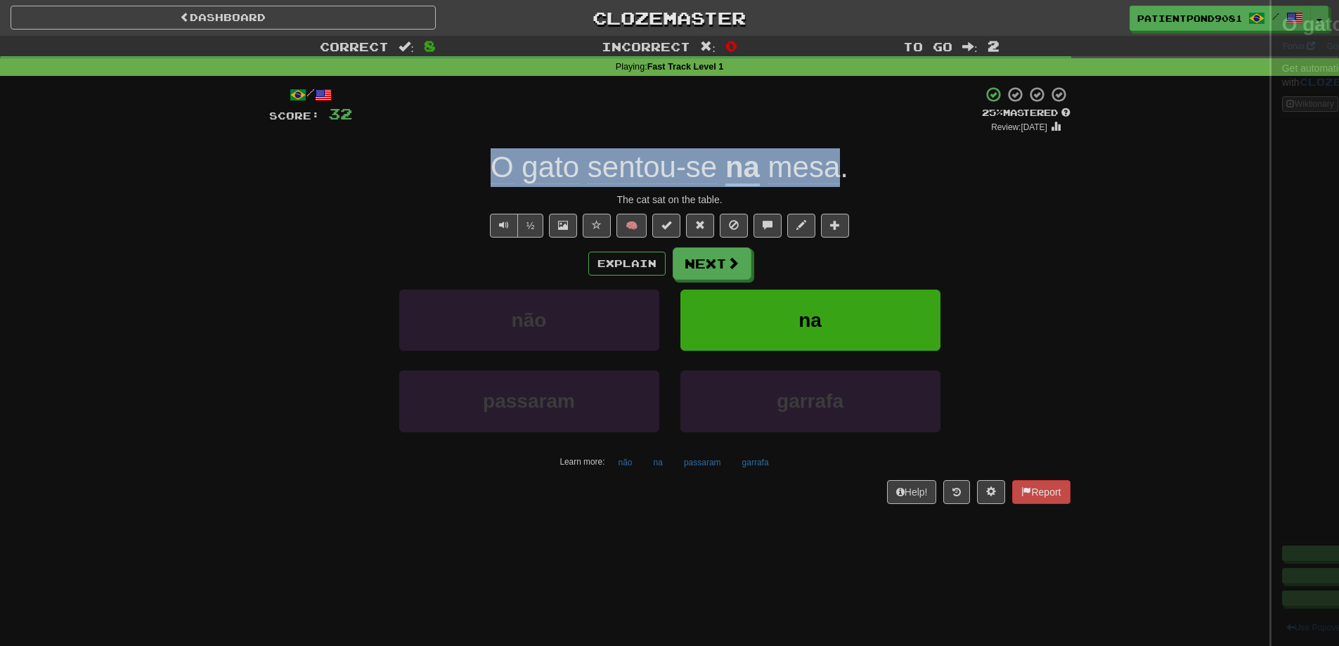
copy div "O gato sentou-se na mesa"
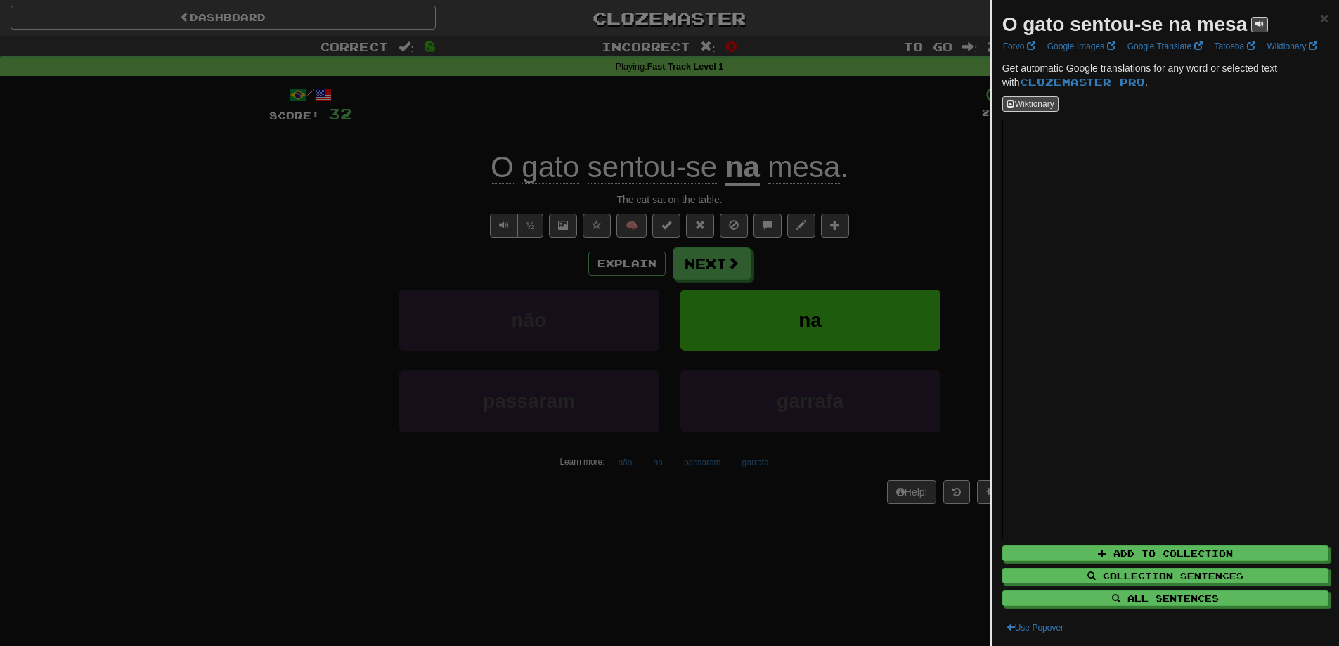
click at [332, 267] on div at bounding box center [669, 323] width 1339 height 646
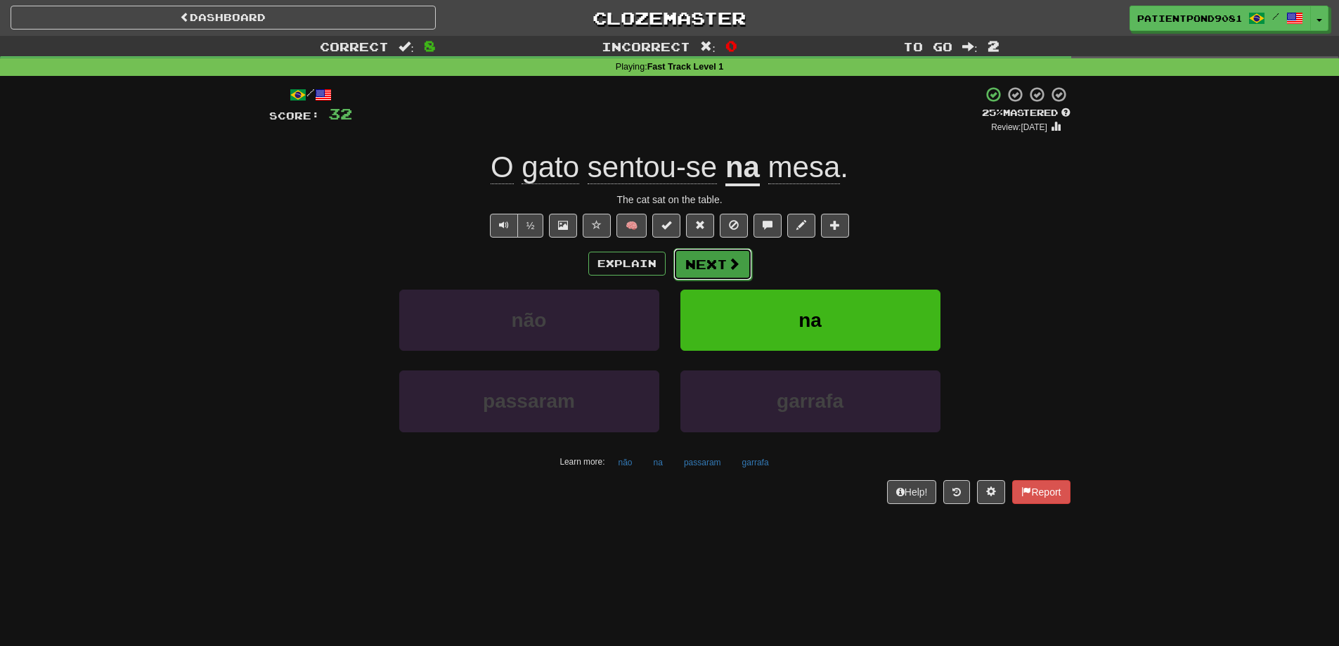
click at [708, 258] on button "Next" at bounding box center [712, 264] width 79 height 32
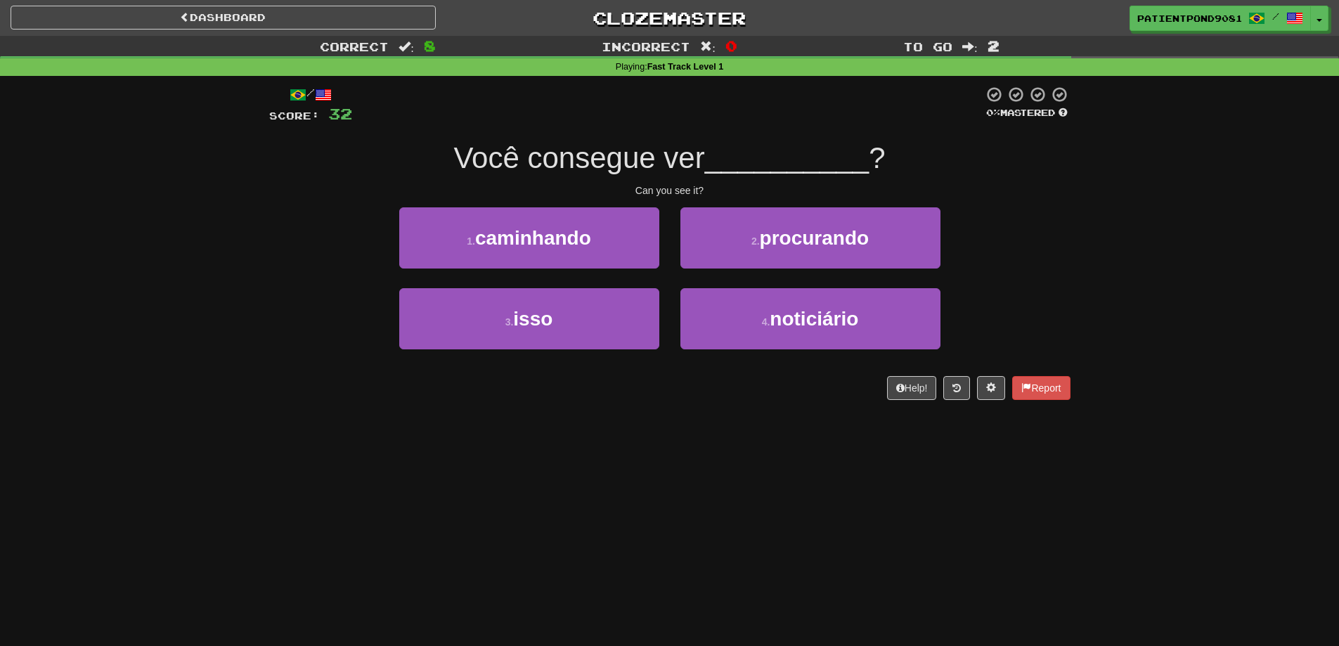
click at [648, 154] on span "Você consegue ver" at bounding box center [578, 157] width 251 height 33
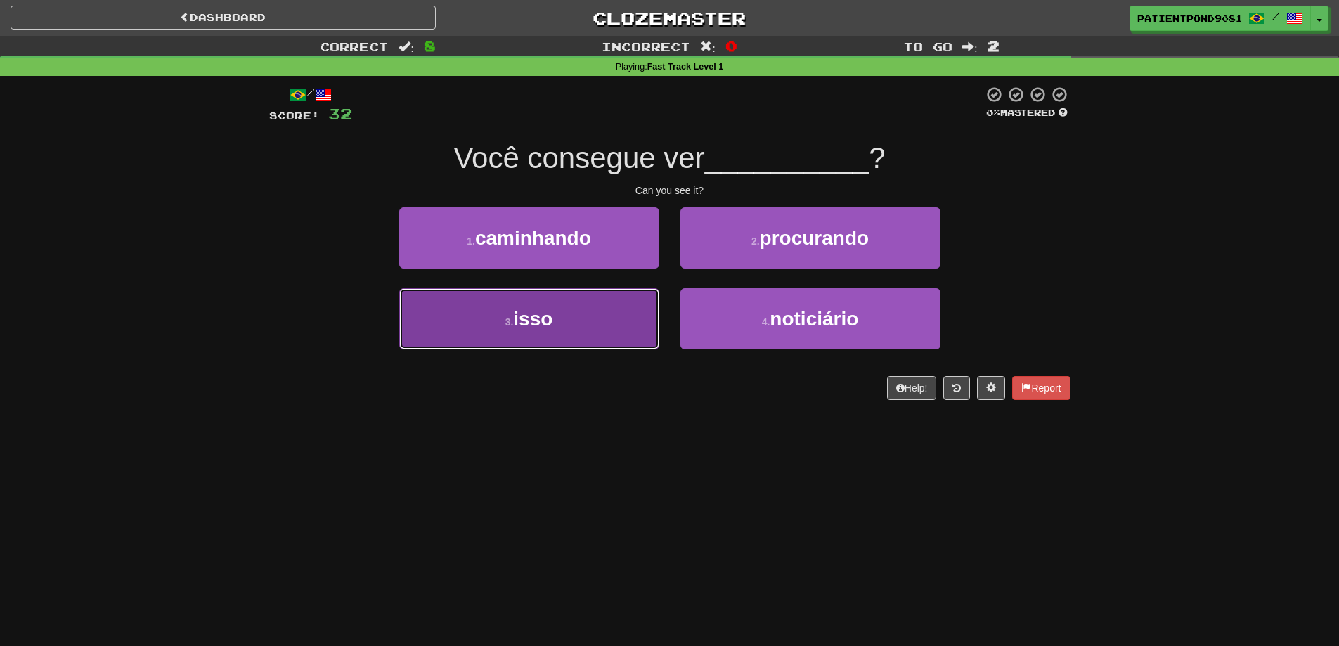
click at [566, 321] on button "3 . isso" at bounding box center [529, 318] width 260 height 61
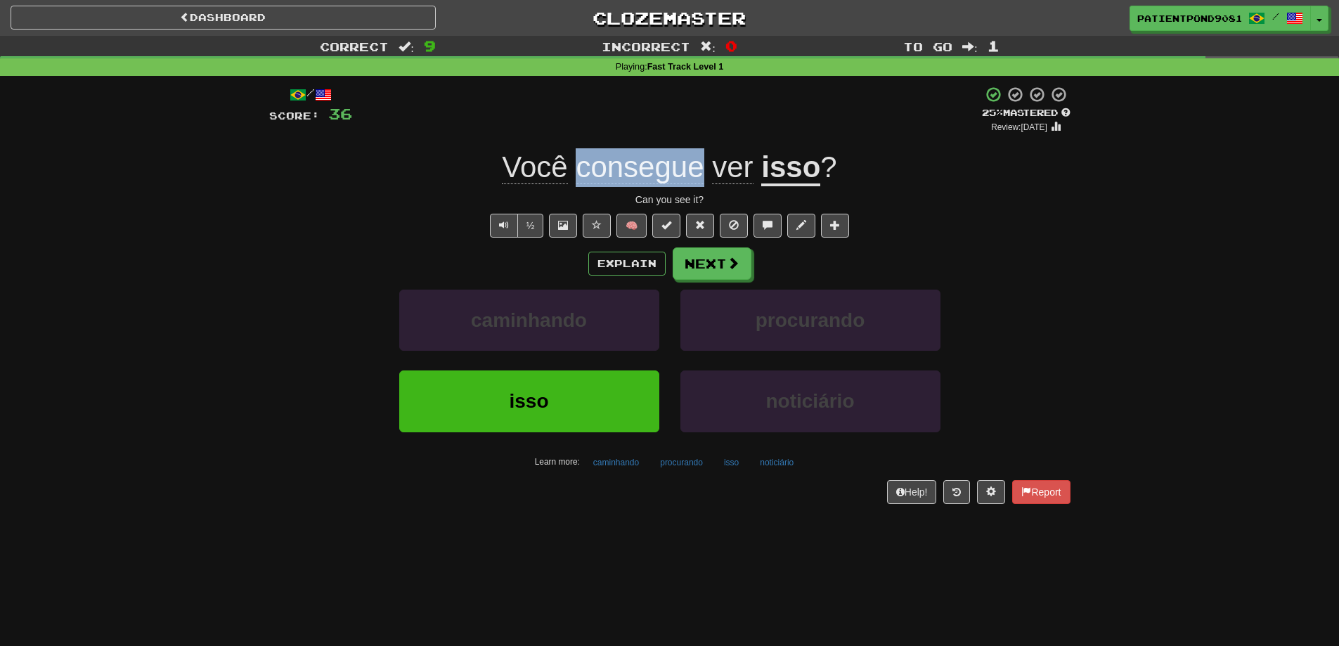
drag, startPoint x: 576, startPoint y: 173, endPoint x: 698, endPoint y: 174, distance: 123.0
click at [712, 174] on span "consegue" at bounding box center [732, 167] width 41 height 34
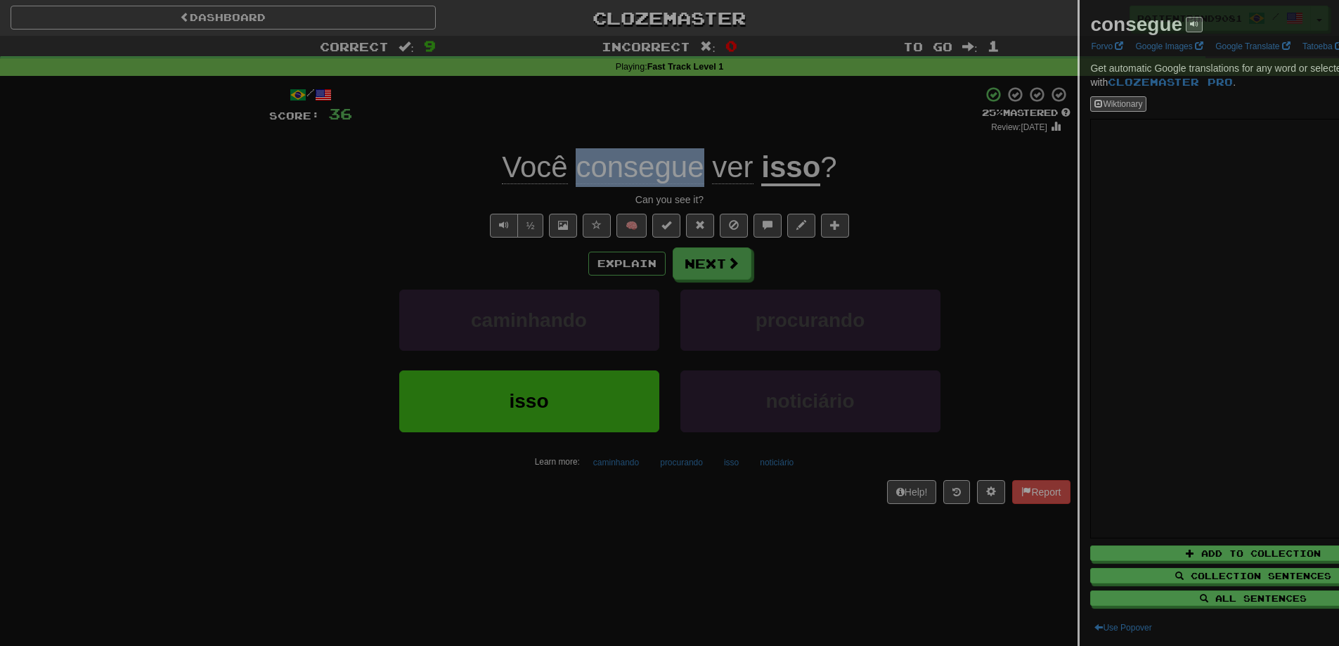
copy span "consegue"
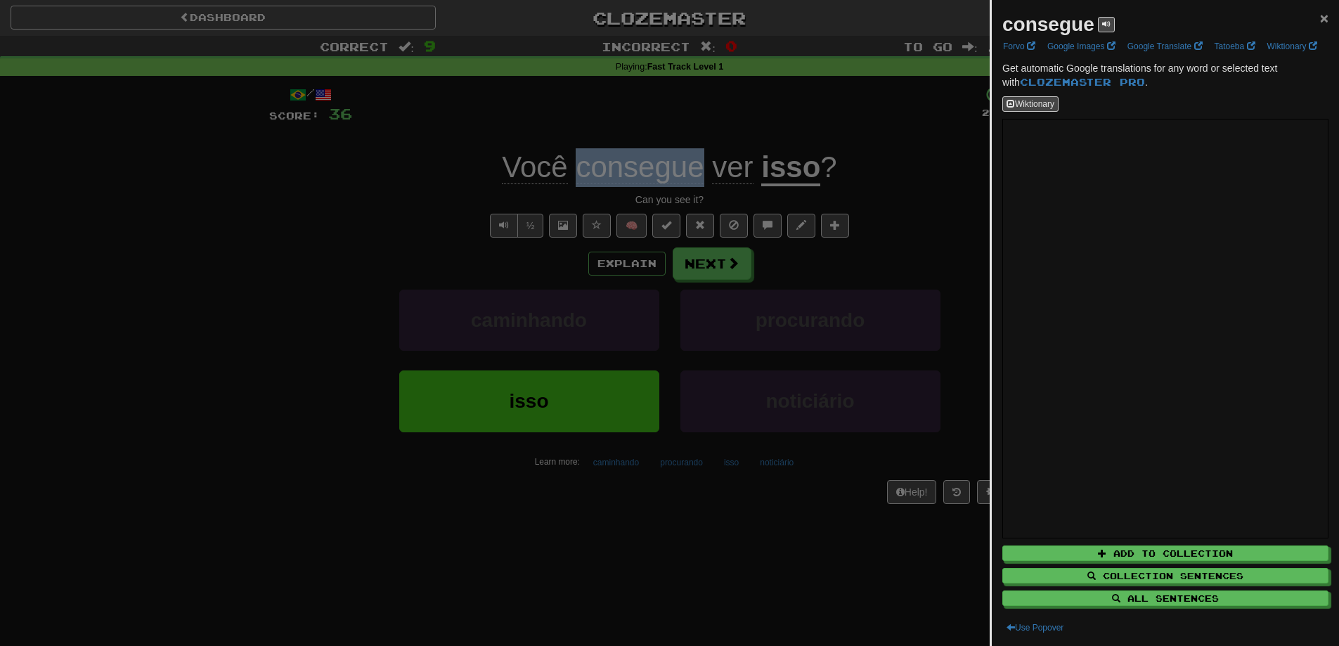
click at [1320, 14] on span "×" at bounding box center [1324, 18] width 8 height 16
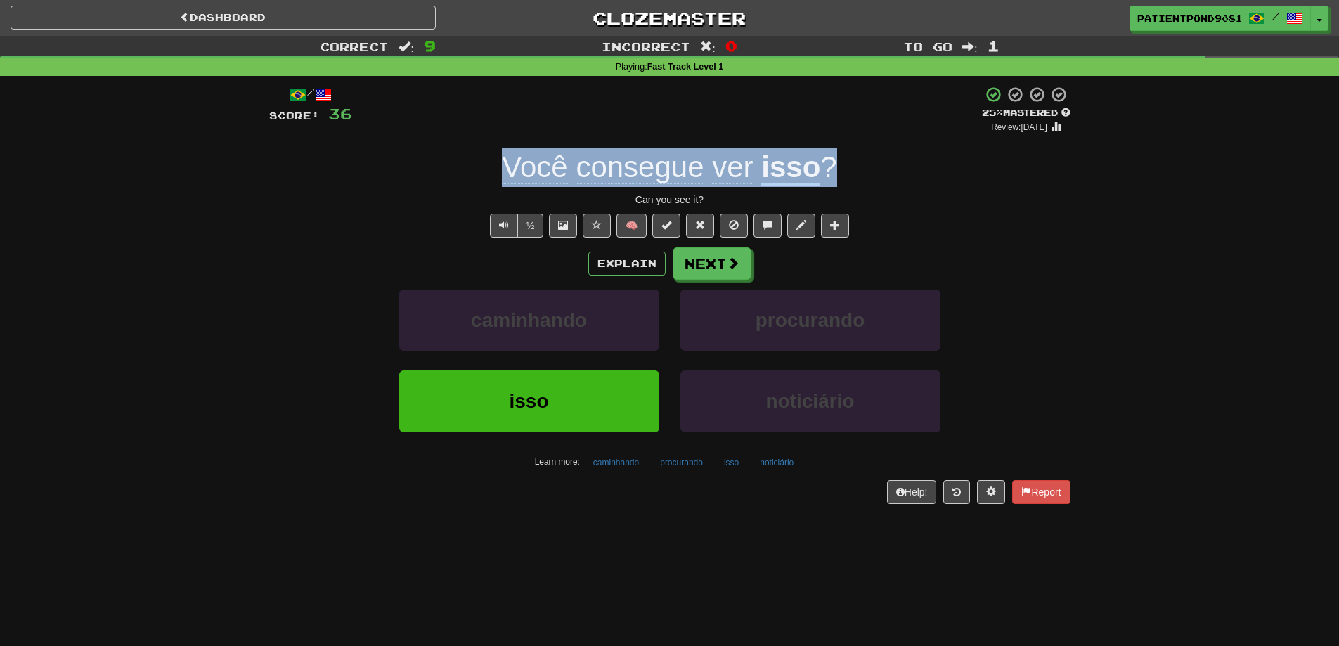
drag, startPoint x: 500, startPoint y: 173, endPoint x: 834, endPoint y: 166, distance: 333.9
click at [834, 166] on div "Você consegue ver isso ?" at bounding box center [669, 167] width 801 height 39
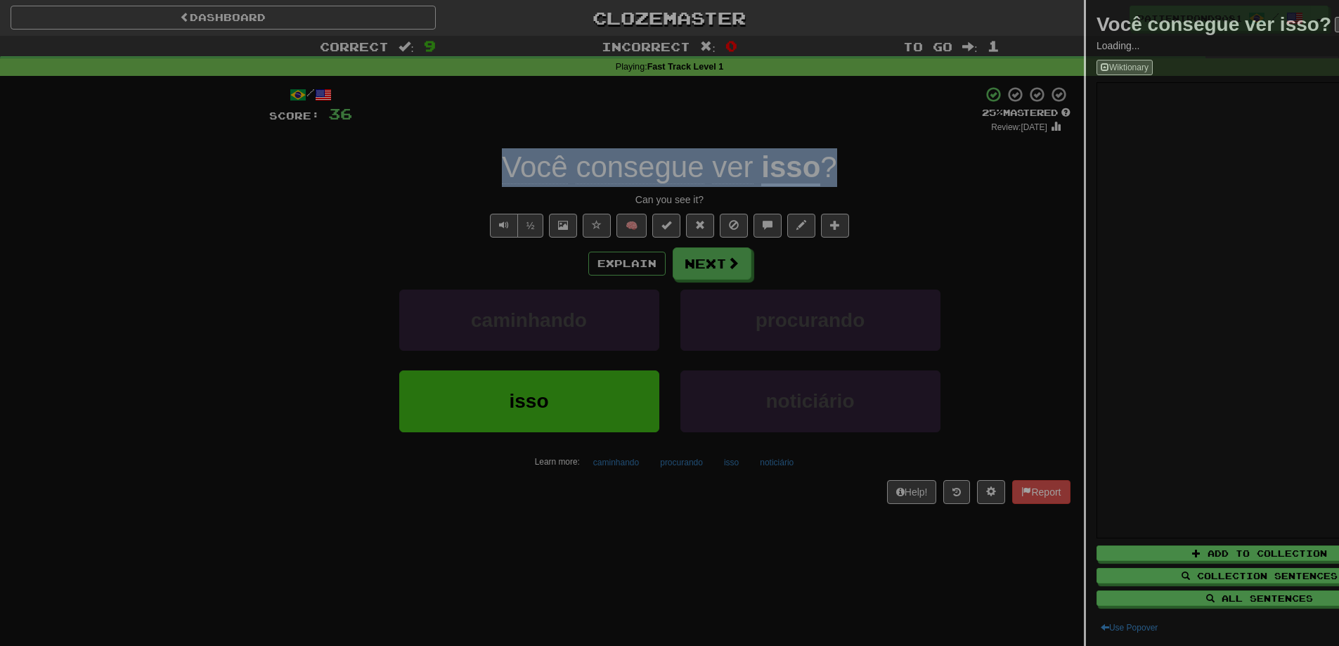
copy div "Você consegue ver isso ?"
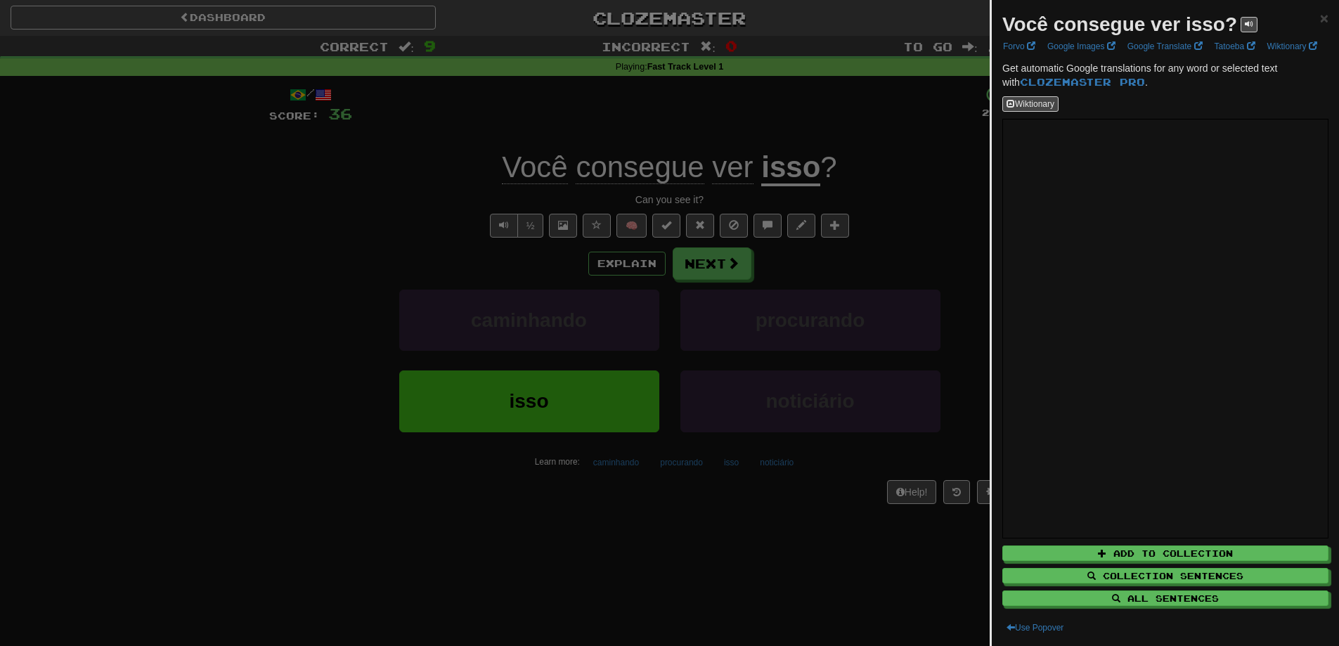
click at [888, 229] on div at bounding box center [669, 323] width 1339 height 646
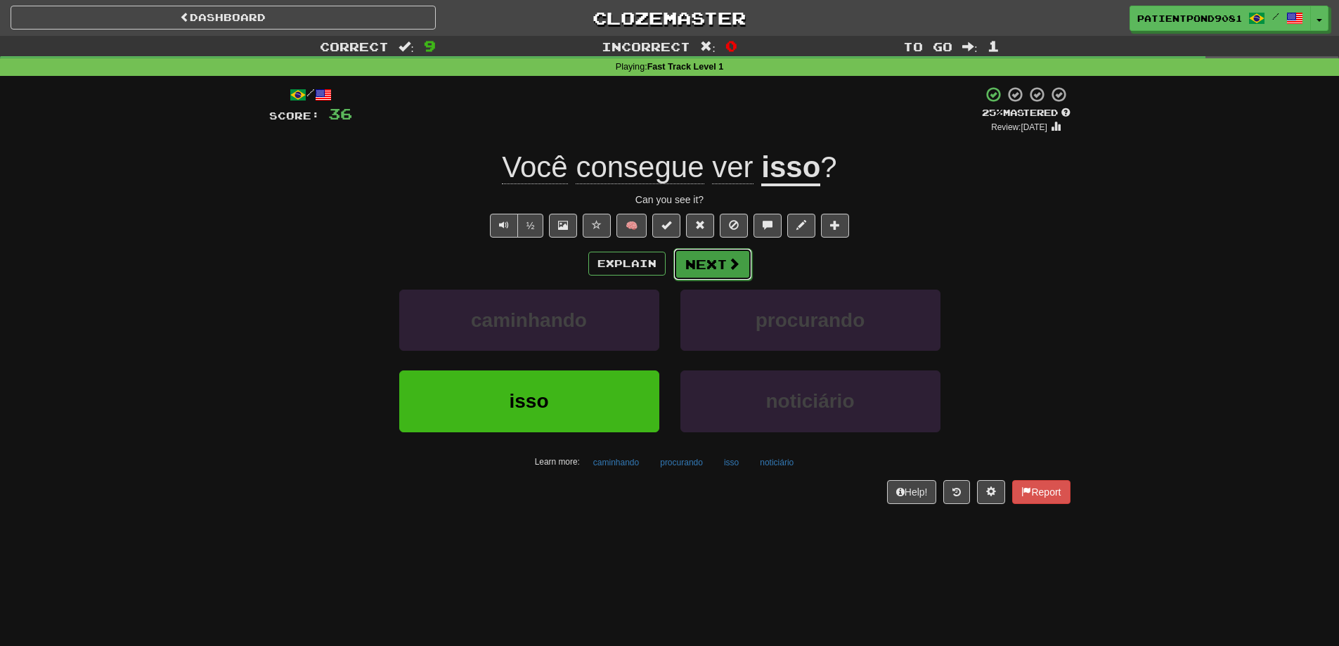
click at [708, 265] on button "Next" at bounding box center [712, 264] width 79 height 32
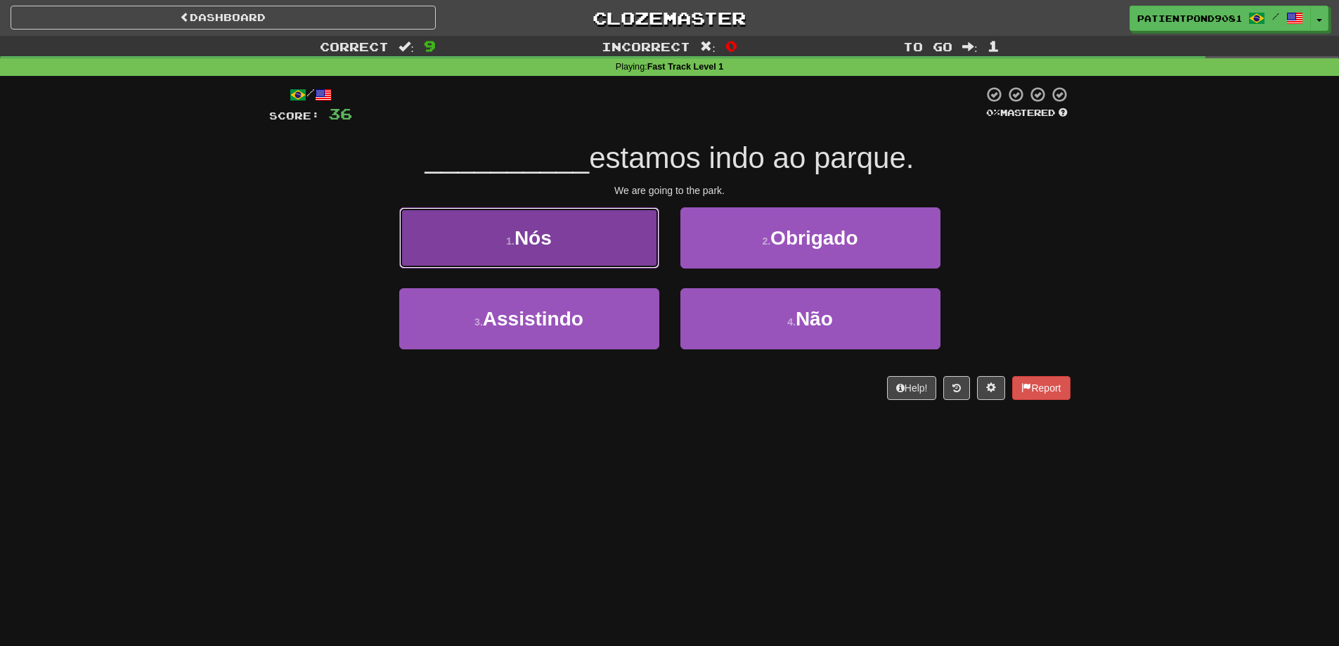
click at [590, 252] on button "1 . Nós" at bounding box center [529, 237] width 260 height 61
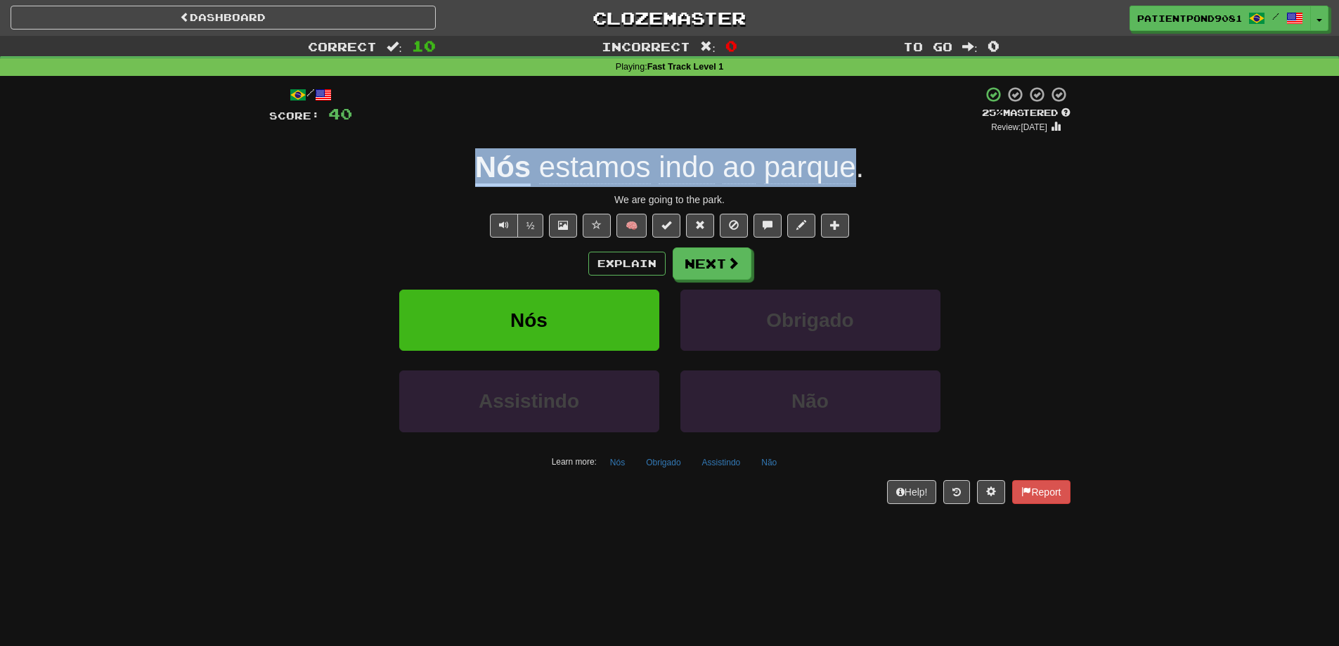
drag, startPoint x: 474, startPoint y: 170, endPoint x: 852, endPoint y: 171, distance: 378.1
click at [852, 171] on div "Nós estamos indo ao parque ." at bounding box center [669, 167] width 801 height 39
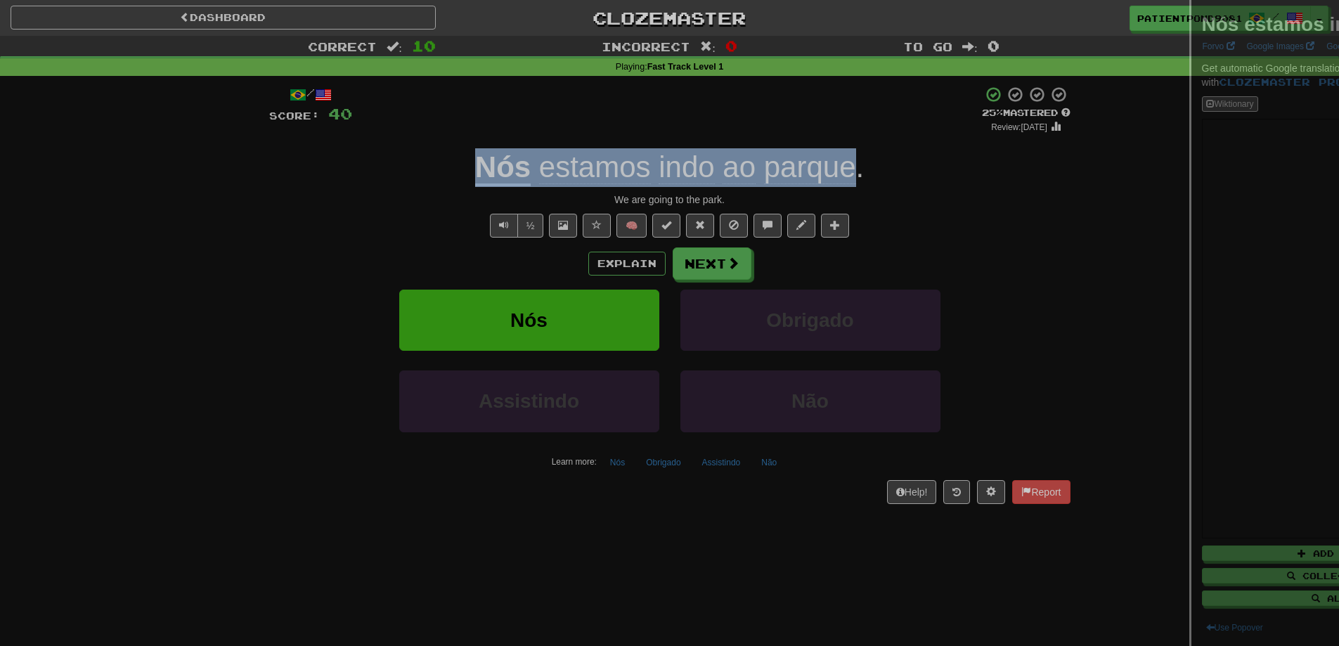
copy div "Nós estamos indo ao parque"
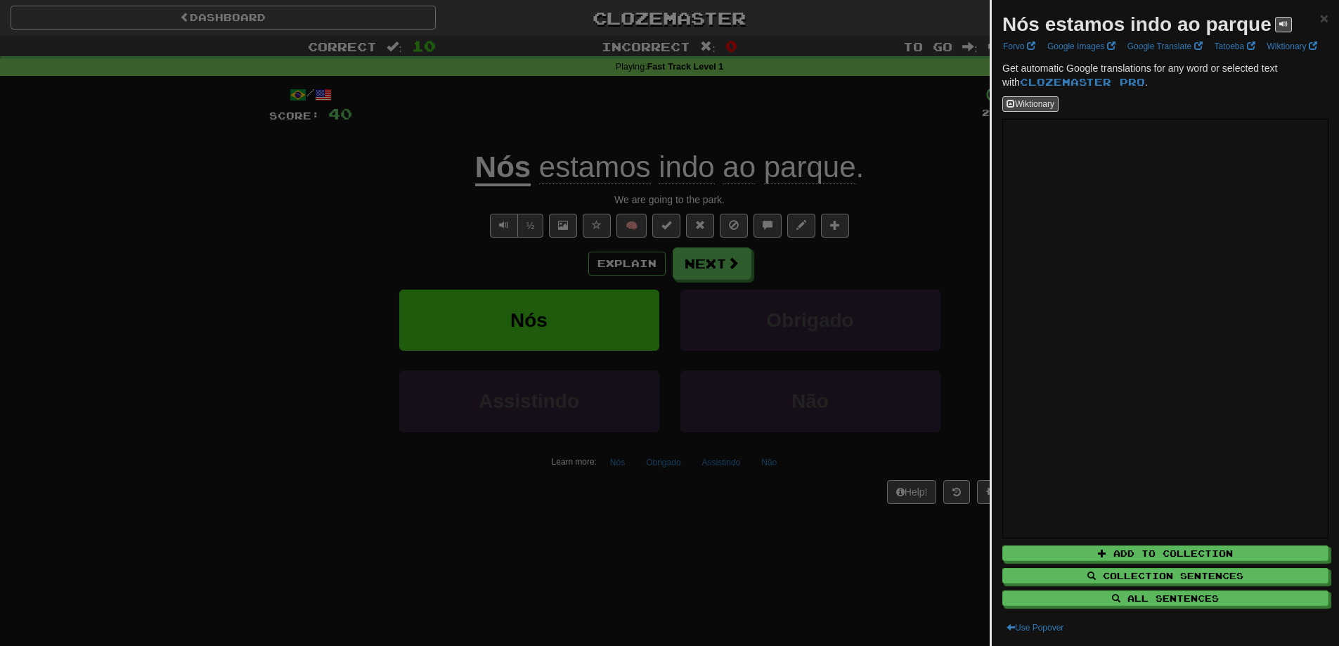
click at [891, 203] on div at bounding box center [669, 323] width 1339 height 646
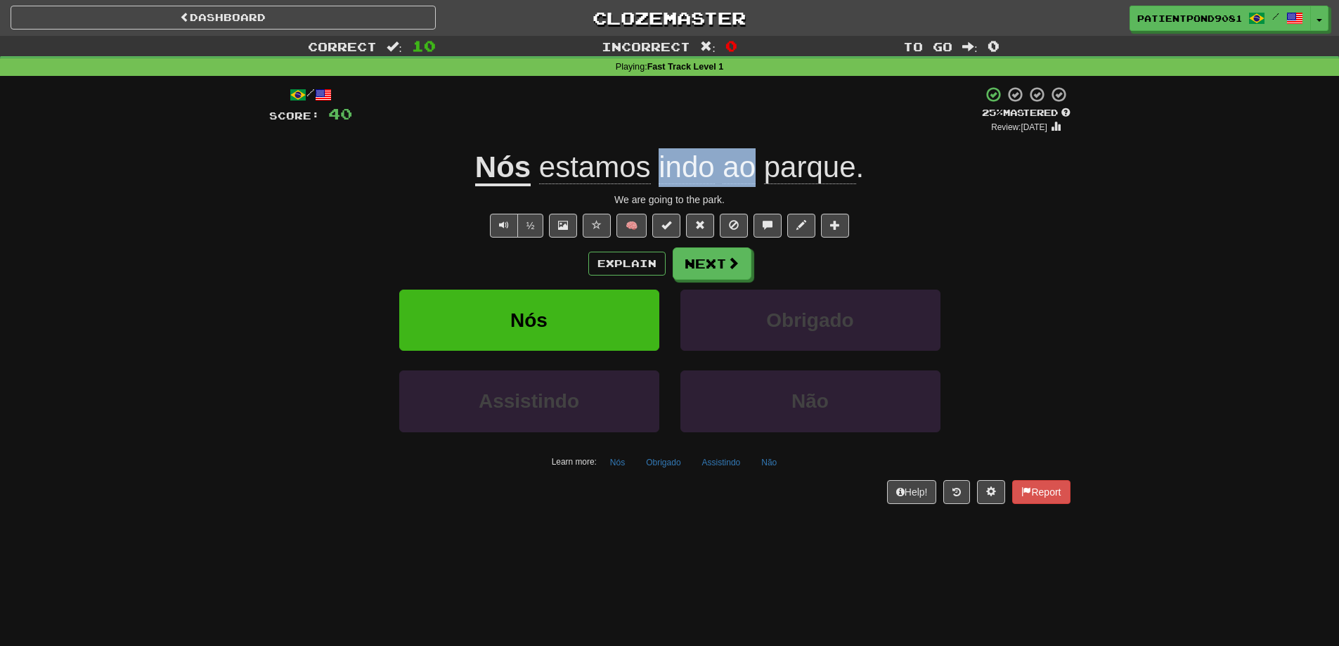
drag, startPoint x: 656, startPoint y: 167, endPoint x: 753, endPoint y: 167, distance: 97.0
click at [753, 167] on span "estamos indo ao parque ." at bounding box center [697, 167] width 333 height 34
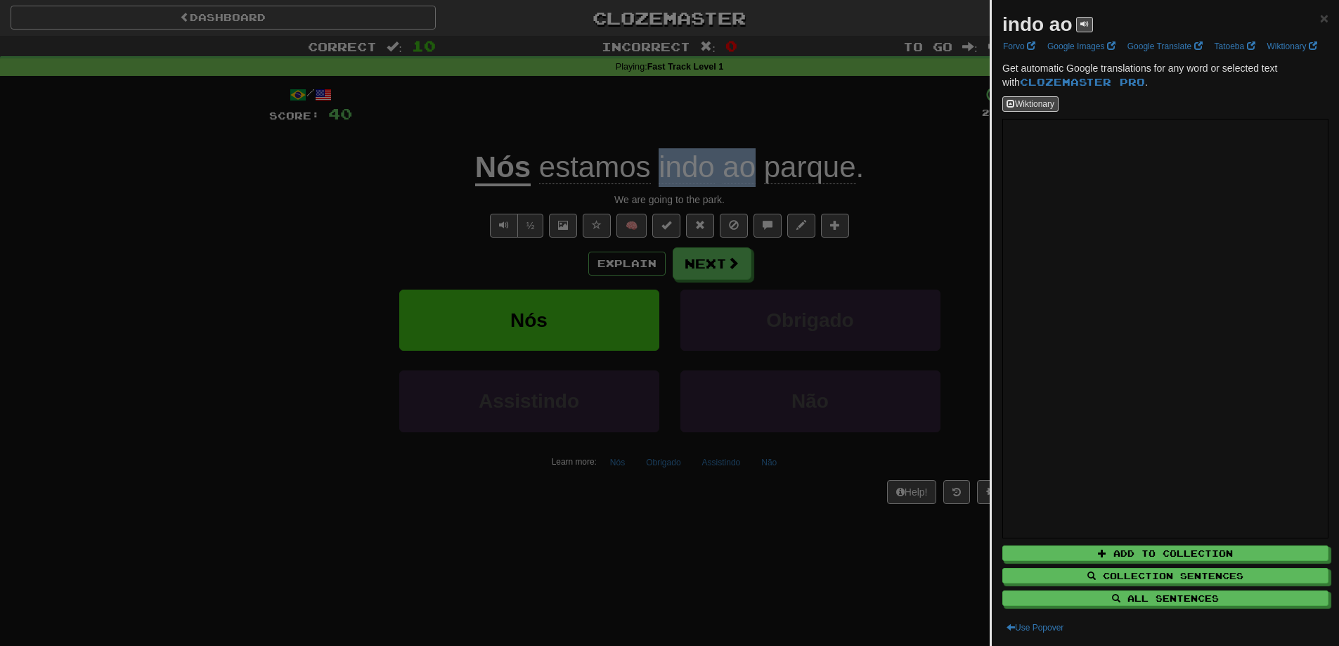
copy span "indo ao"
click at [386, 248] on div at bounding box center [669, 323] width 1339 height 646
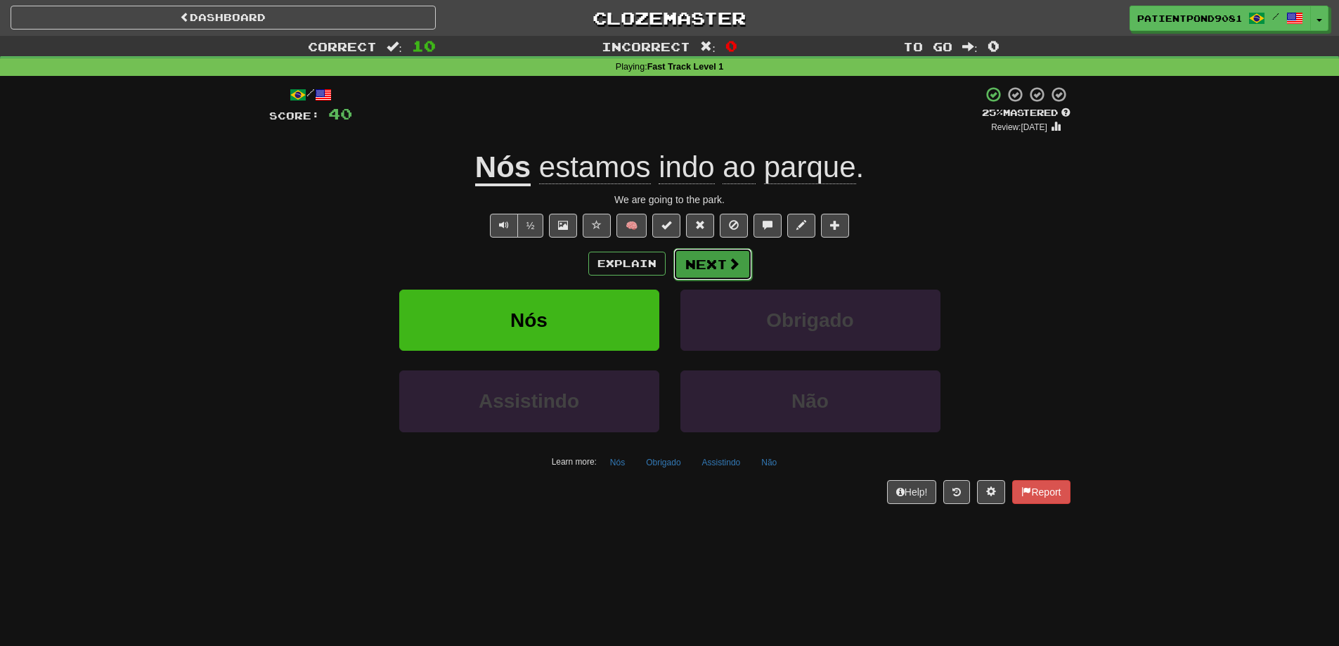
click at [728, 270] on span at bounding box center [733, 263] width 13 height 13
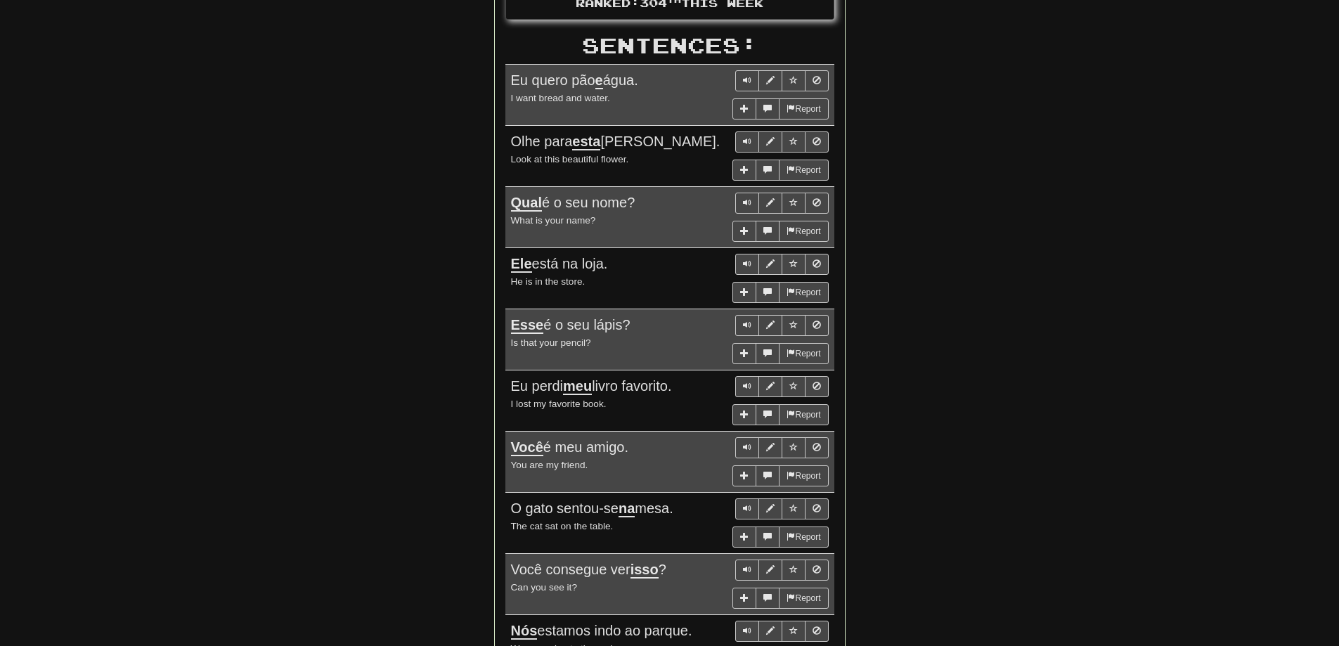
scroll to position [703, 0]
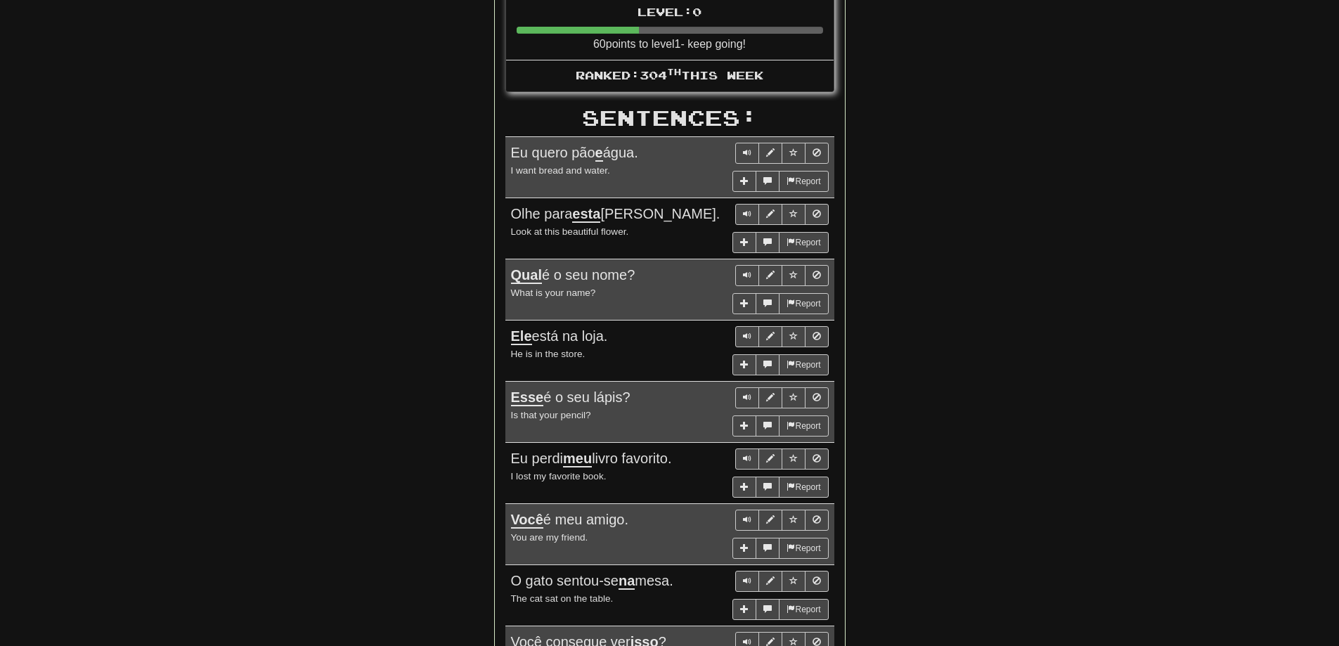
click at [1122, 306] on div "Correct : 10 Incorrect : 0 To go : 0 Playing : Fast Track Level 1 Round Complet…" at bounding box center [669, 71] width 1339 height 1476
